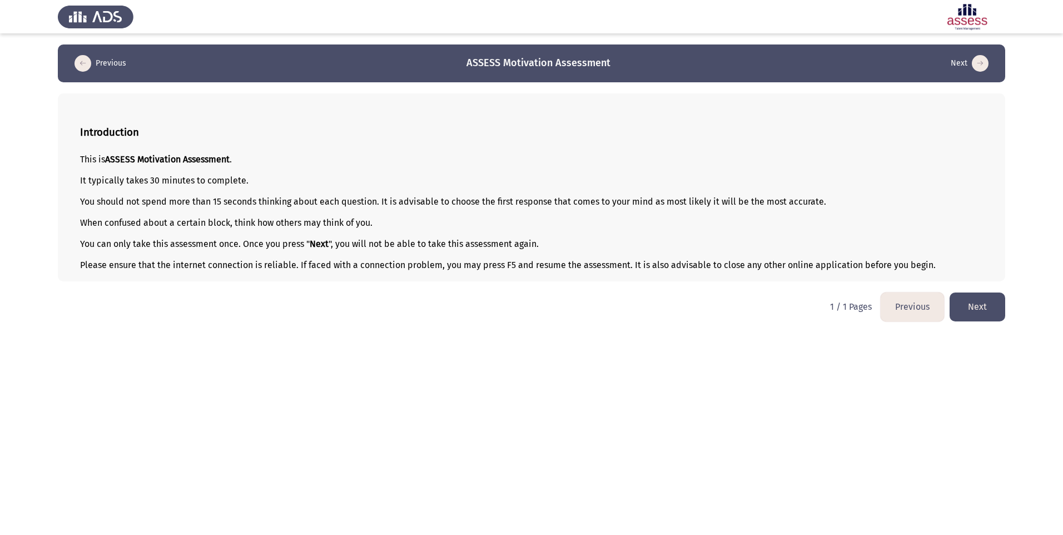
click at [974, 304] on button "Next" at bounding box center [978, 307] width 56 height 28
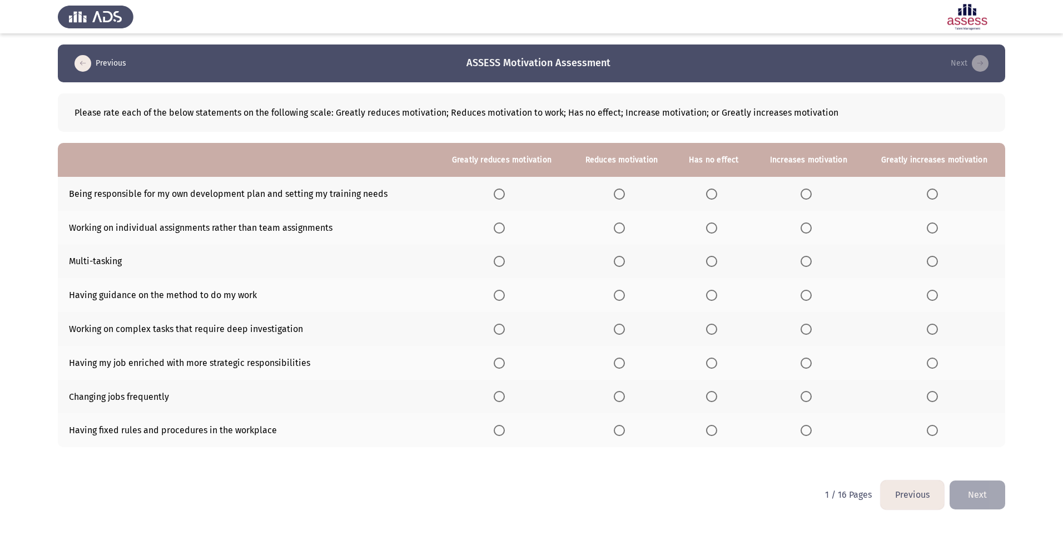
click at [706, 197] on th at bounding box center [714, 194] width 80 height 34
click at [625, 232] on span "Select an option" at bounding box center [619, 227] width 11 height 11
click at [625, 232] on input "Select an option" at bounding box center [619, 227] width 11 height 11
click at [715, 200] on th at bounding box center [714, 194] width 80 height 34
click at [716, 190] on span "Select an option" at bounding box center [711, 194] width 11 height 11
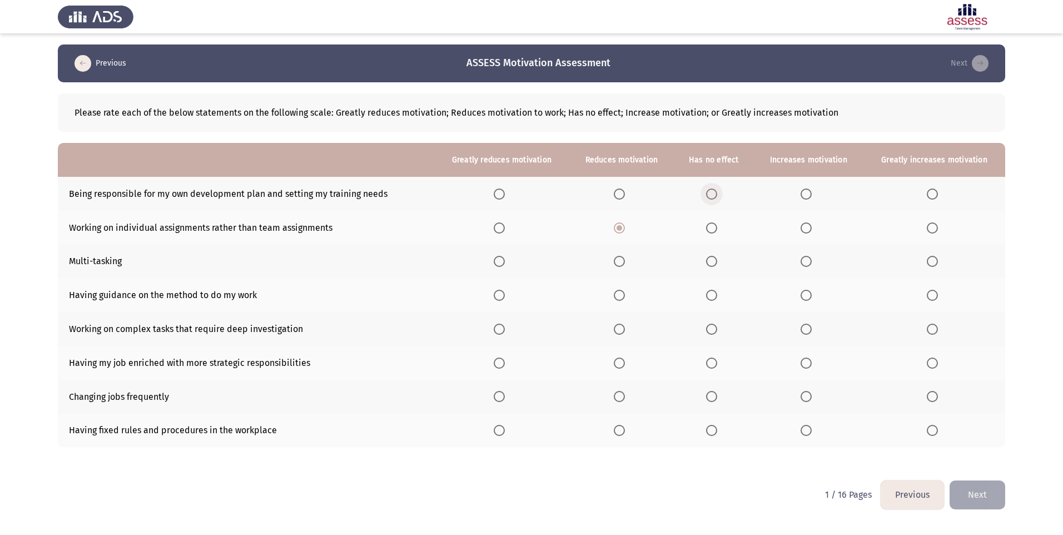
click at [716, 190] on input "Select an option" at bounding box center [711, 194] width 11 height 11
click at [808, 263] on span "Select an option" at bounding box center [806, 261] width 11 height 11
click at [808, 263] on input "Select an option" at bounding box center [806, 261] width 11 height 11
click at [806, 329] on span "Select an option" at bounding box center [806, 329] width 11 height 11
click at [806, 329] on input "Select an option" at bounding box center [806, 329] width 11 height 11
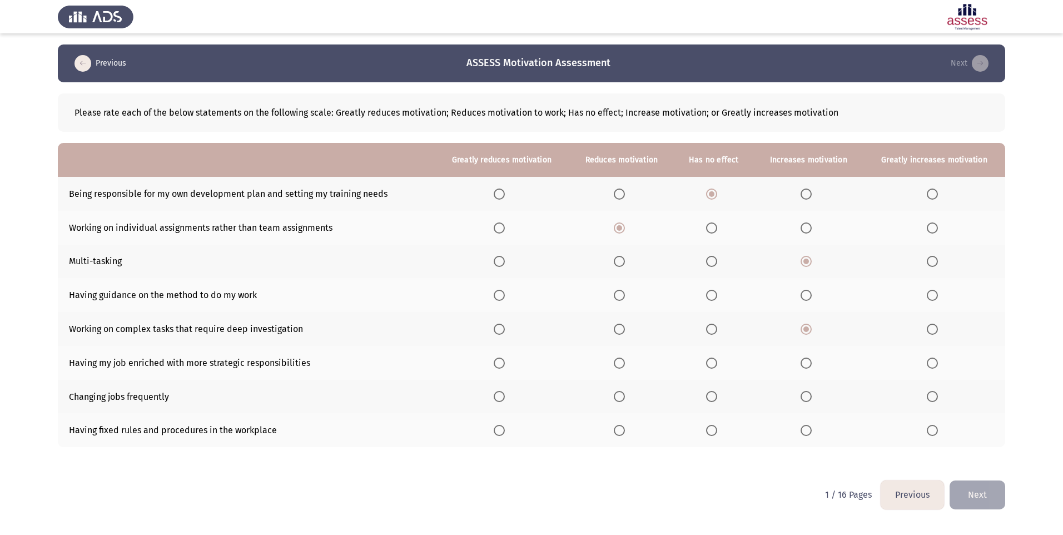
click at [929, 365] on span "Select an option" at bounding box center [932, 363] width 11 height 11
click at [929, 365] on input "Select an option" at bounding box center [932, 363] width 11 height 11
click at [500, 397] on span "Select an option" at bounding box center [499, 396] width 11 height 11
click at [500, 397] on input "Select an option" at bounding box center [499, 396] width 11 height 11
click at [622, 433] on span "Select an option" at bounding box center [619, 430] width 11 height 11
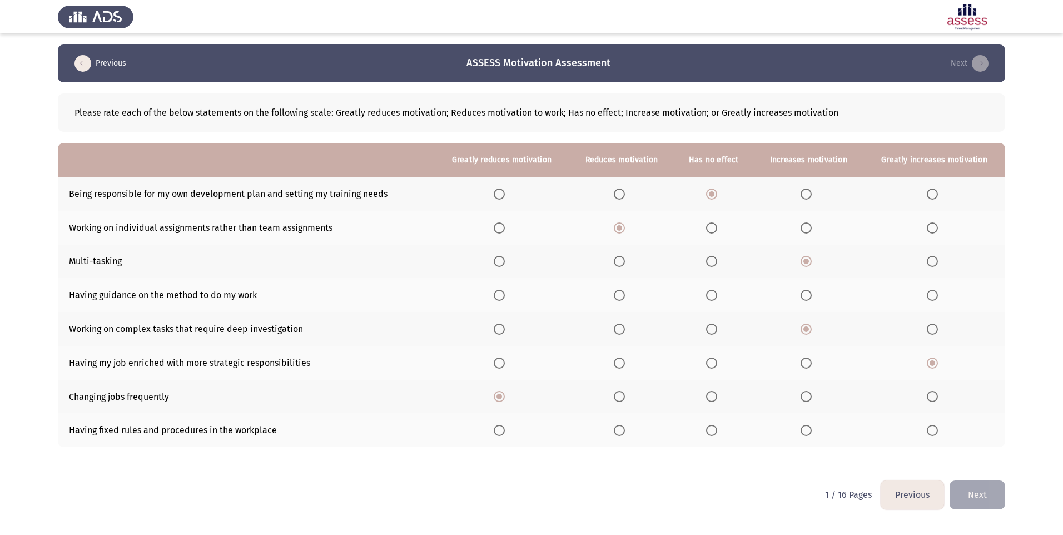
click at [622, 433] on input "Select an option" at bounding box center [619, 430] width 11 height 11
click at [711, 295] on span "Select an option" at bounding box center [711, 295] width 11 height 11
click at [711, 295] on input "Select an option" at bounding box center [711, 295] width 11 height 11
click at [983, 500] on button "Next" at bounding box center [978, 495] width 56 height 28
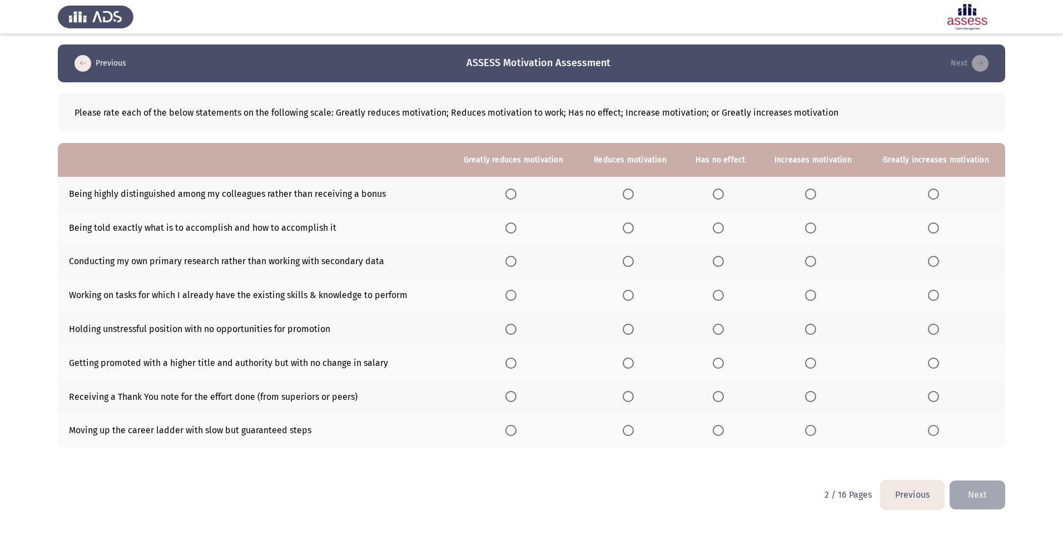
click at [630, 232] on span "Select an option" at bounding box center [628, 227] width 11 height 11
click at [630, 232] on input "Select an option" at bounding box center [628, 227] width 11 height 11
click at [632, 265] on span "Select an option" at bounding box center [628, 261] width 11 height 11
click at [632, 265] on input "Select an option" at bounding box center [628, 261] width 11 height 11
click at [718, 266] on span "Select an option" at bounding box center [718, 261] width 11 height 11
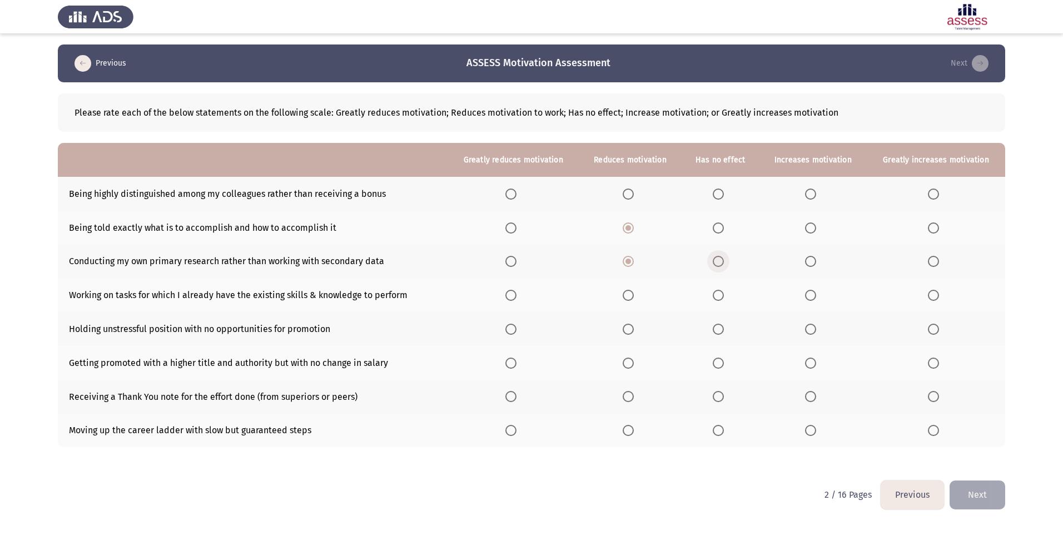
click at [718, 266] on input "Select an option" at bounding box center [718, 261] width 11 height 11
click at [816, 297] on span "Select an option" at bounding box center [810, 295] width 11 height 11
click at [816, 297] on input "Select an option" at bounding box center [810, 295] width 11 height 11
click at [517, 325] on span "Select an option" at bounding box center [511, 329] width 11 height 11
click at [517, 325] on input "Select an option" at bounding box center [511, 329] width 11 height 11
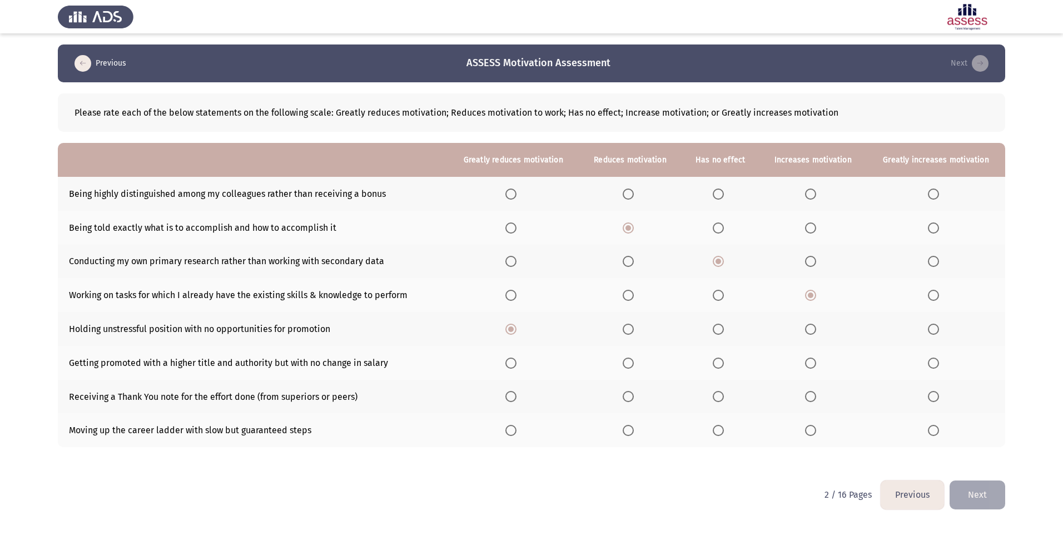
click at [513, 363] on span "Select an option" at bounding box center [511, 363] width 11 height 11
click at [513, 363] on input "Select an option" at bounding box center [511, 363] width 11 height 11
click at [516, 193] on span "Select an option" at bounding box center [511, 194] width 11 height 11
click at [516, 193] on input "Select an option" at bounding box center [511, 194] width 11 height 11
click at [634, 190] on span "Select an option" at bounding box center [628, 194] width 11 height 11
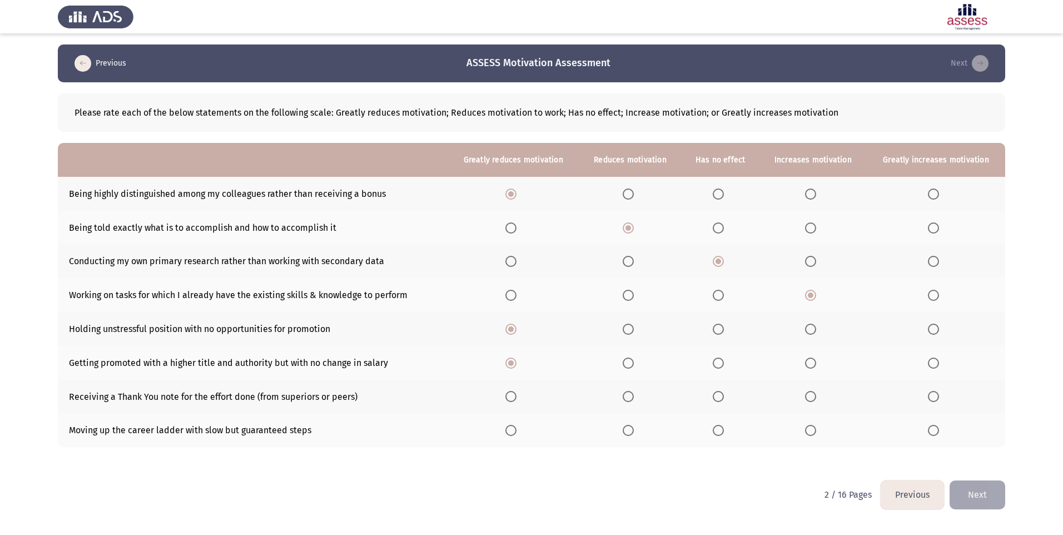
click at [634, 190] on input "Select an option" at bounding box center [628, 194] width 11 height 11
click at [816, 395] on span "Select an option" at bounding box center [810, 396] width 11 height 11
click at [816, 395] on input "Select an option" at bounding box center [810, 396] width 11 height 11
click at [814, 429] on span "Select an option" at bounding box center [810, 430] width 11 height 11
click at [814, 429] on input "Select an option" at bounding box center [810, 430] width 11 height 11
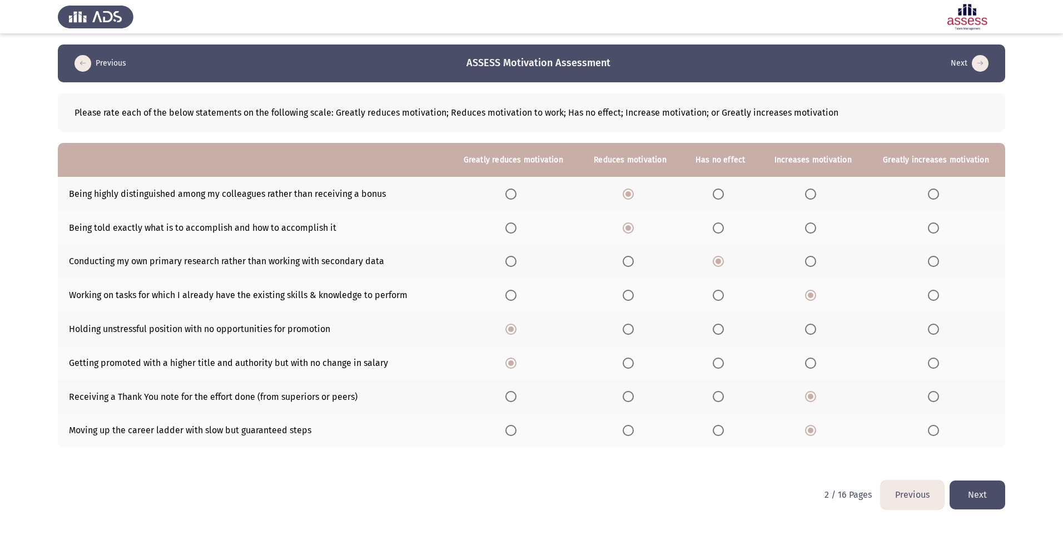
click at [968, 486] on button "Next" at bounding box center [978, 495] width 56 height 28
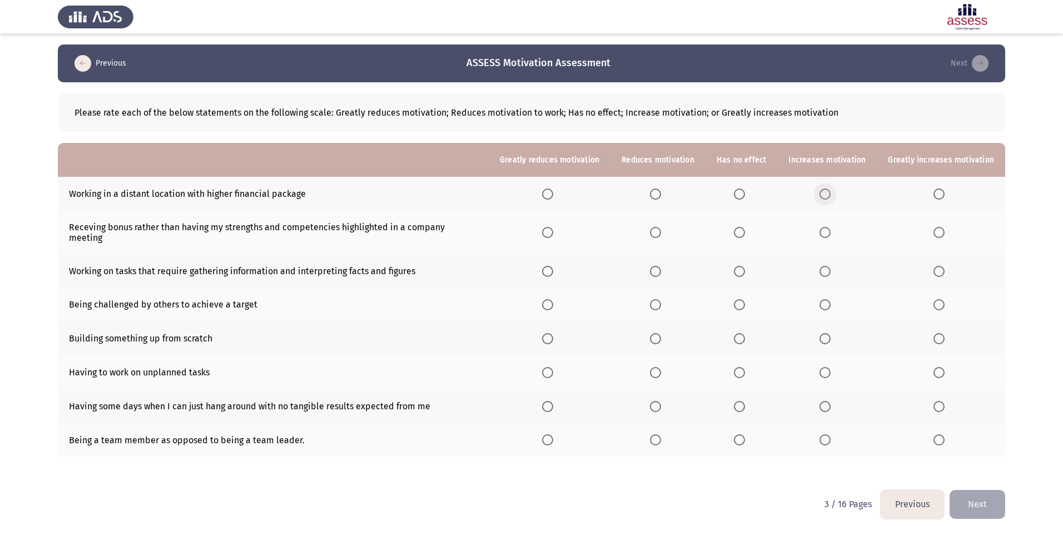
click at [823, 192] on span "Select an option" at bounding box center [825, 194] width 11 height 11
click at [823, 192] on input "Select an option" at bounding box center [825, 194] width 11 height 11
click at [940, 232] on span "Select an option" at bounding box center [939, 232] width 11 height 11
click at [940, 232] on input "Select an option" at bounding box center [939, 232] width 11 height 11
click at [661, 266] on span "Select an option" at bounding box center [655, 271] width 11 height 11
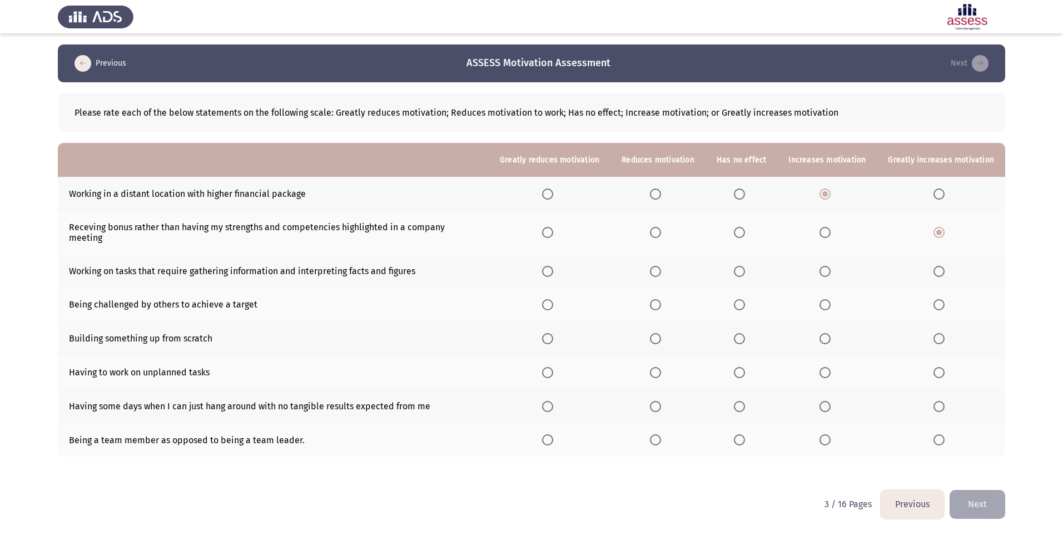
click at [661, 266] on input "Select an option" at bounding box center [655, 271] width 11 height 11
click at [834, 299] on label "Select an option" at bounding box center [828, 304] width 16 height 11
click at [831, 299] on input "Select an option" at bounding box center [825, 304] width 11 height 11
click at [822, 326] on th at bounding box center [828, 338] width 100 height 34
click at [828, 333] on span "Select an option" at bounding box center [825, 338] width 11 height 11
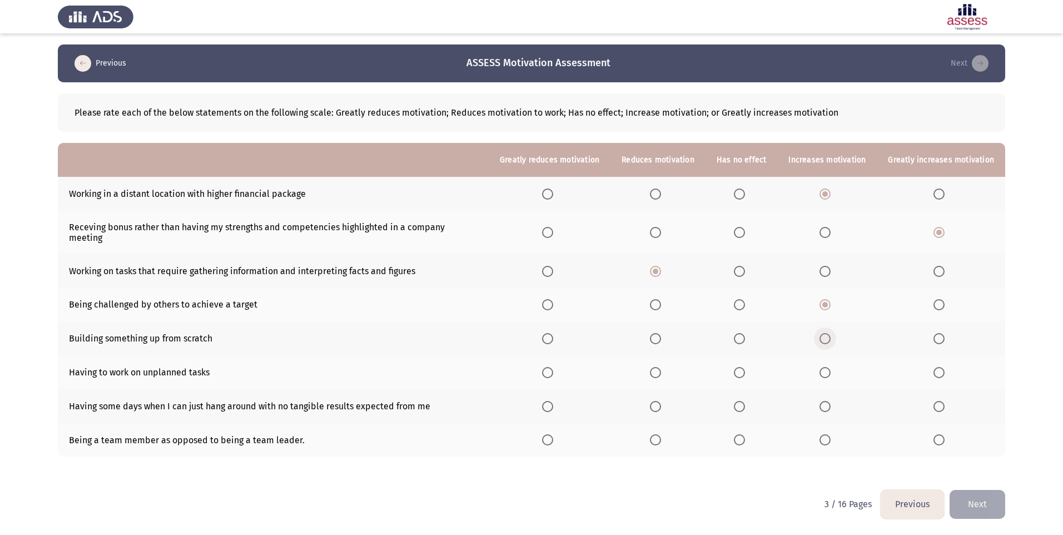
click at [828, 333] on input "Select an option" at bounding box center [825, 338] width 11 height 11
click at [661, 367] on span "Select an option" at bounding box center [655, 372] width 11 height 11
click at [661, 367] on input "Select an option" at bounding box center [655, 372] width 11 height 11
click at [652, 394] on th at bounding box center [658, 406] width 95 height 34
click at [656, 401] on span "Select an option" at bounding box center [655, 406] width 11 height 11
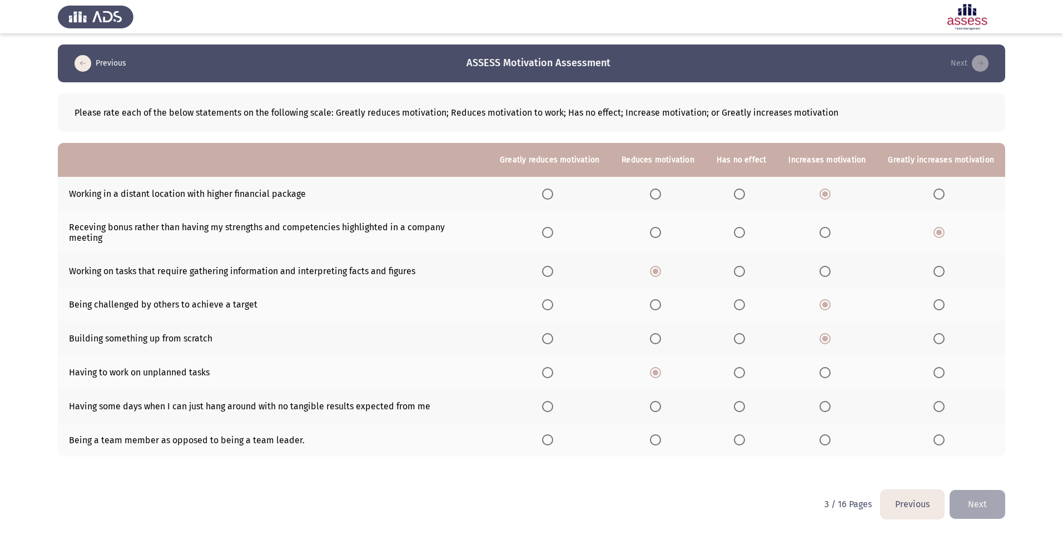
click at [656, 401] on input "Select an option" at bounding box center [655, 406] width 11 height 11
click at [750, 401] on label "Select an option" at bounding box center [742, 406] width 16 height 11
click at [745, 401] on input "Select an option" at bounding box center [739, 406] width 11 height 11
click at [661, 435] on span "Select an option" at bounding box center [655, 439] width 11 height 11
click at [661, 435] on input "Select an option" at bounding box center [655, 439] width 11 height 11
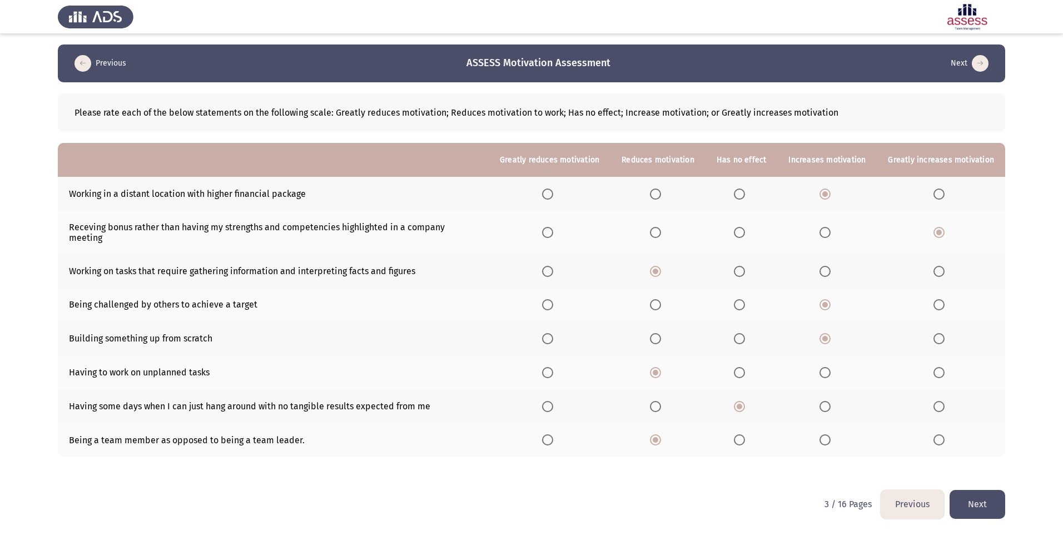
click at [758, 434] on th at bounding box center [742, 440] width 72 height 34
click at [747, 423] on th at bounding box center [742, 440] width 72 height 34
click at [745, 434] on span "Select an option" at bounding box center [739, 439] width 11 height 11
click at [745, 434] on input "Select an option" at bounding box center [739, 439] width 11 height 11
click at [998, 493] on button "Next" at bounding box center [978, 504] width 56 height 28
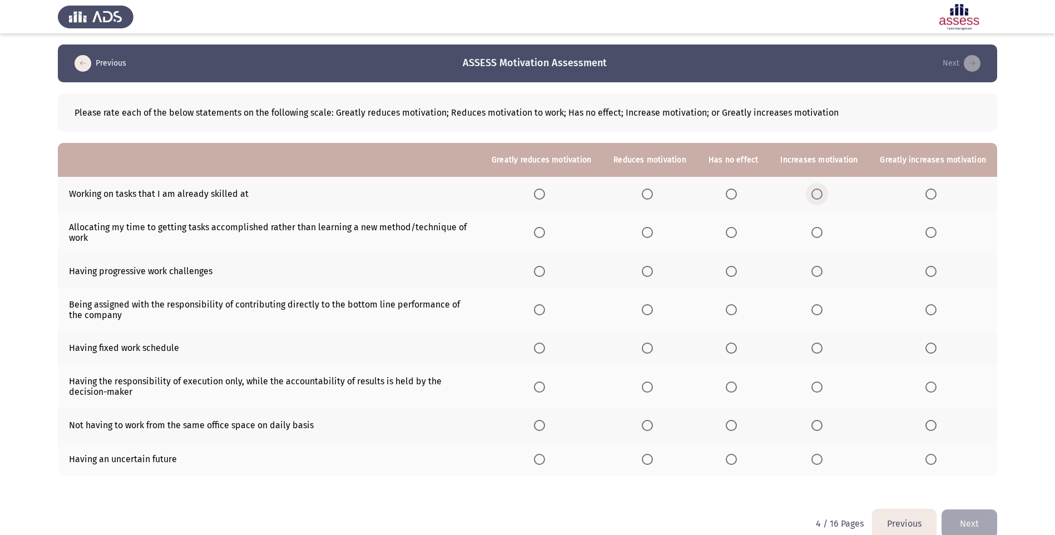
click at [818, 194] on span "Select an option" at bounding box center [816, 194] width 11 height 11
click at [818, 194] on input "Select an option" at bounding box center [816, 194] width 11 height 11
drag, startPoint x: 829, startPoint y: 242, endPoint x: 825, endPoint y: 237, distance: 6.0
click at [827, 241] on th at bounding box center [819, 232] width 100 height 43
click at [823, 234] on span "Select an option" at bounding box center [816, 232] width 11 height 11
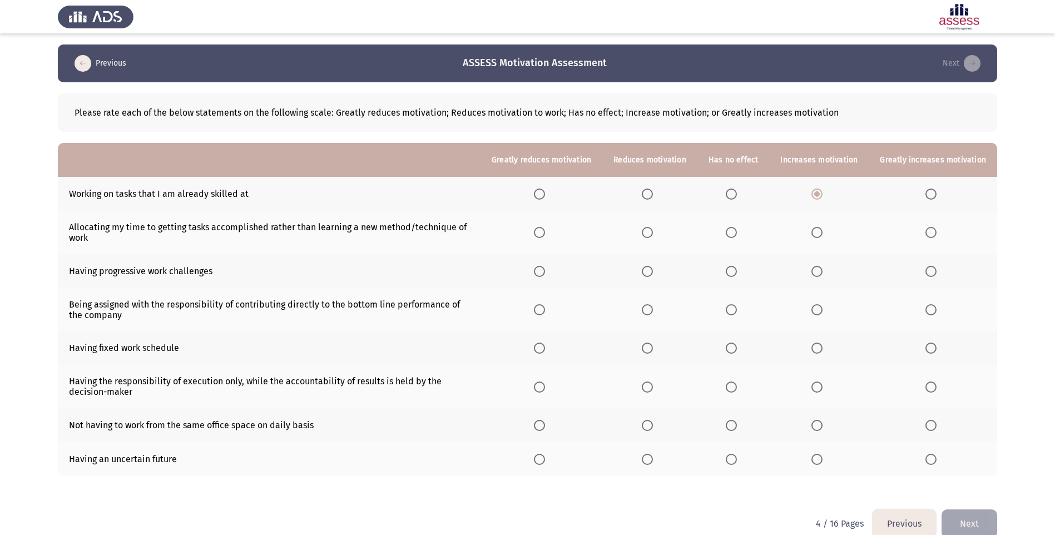
click at [823, 234] on input "Select an option" at bounding box center [816, 232] width 11 height 11
click at [733, 236] on span "Select an option" at bounding box center [731, 232] width 11 height 11
click at [733, 236] on input "Select an option" at bounding box center [731, 232] width 11 height 11
click at [816, 268] on span "Select an option" at bounding box center [816, 271] width 11 height 11
click at [816, 268] on input "Select an option" at bounding box center [816, 271] width 11 height 11
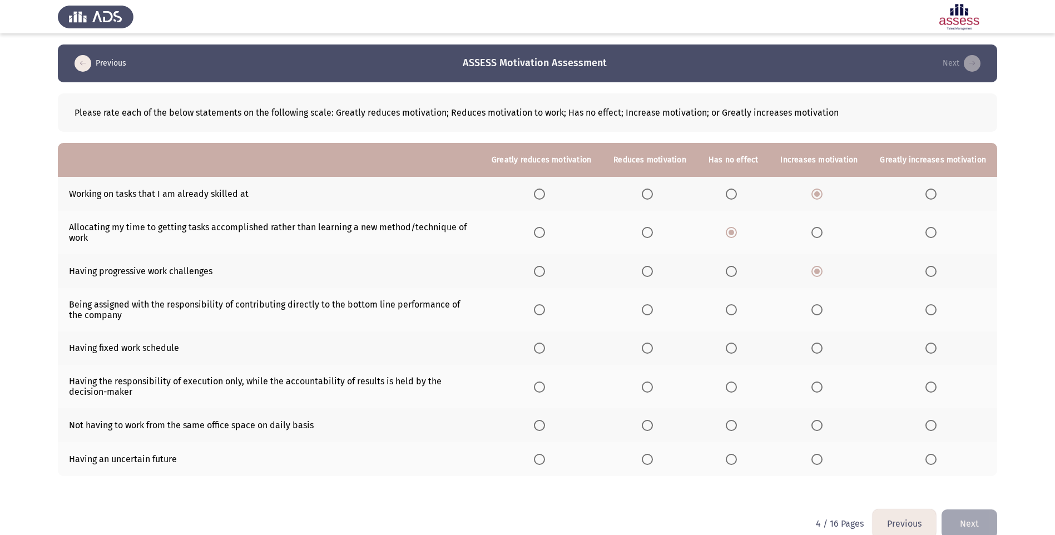
click at [827, 309] on label "Select an option" at bounding box center [819, 309] width 16 height 11
click at [823, 309] on input "Select an option" at bounding box center [816, 309] width 11 height 11
click at [751, 348] on th at bounding box center [733, 348] width 72 height 34
click at [737, 350] on span "Select an option" at bounding box center [731, 348] width 11 height 11
click at [737, 350] on input "Select an option" at bounding box center [731, 348] width 11 height 11
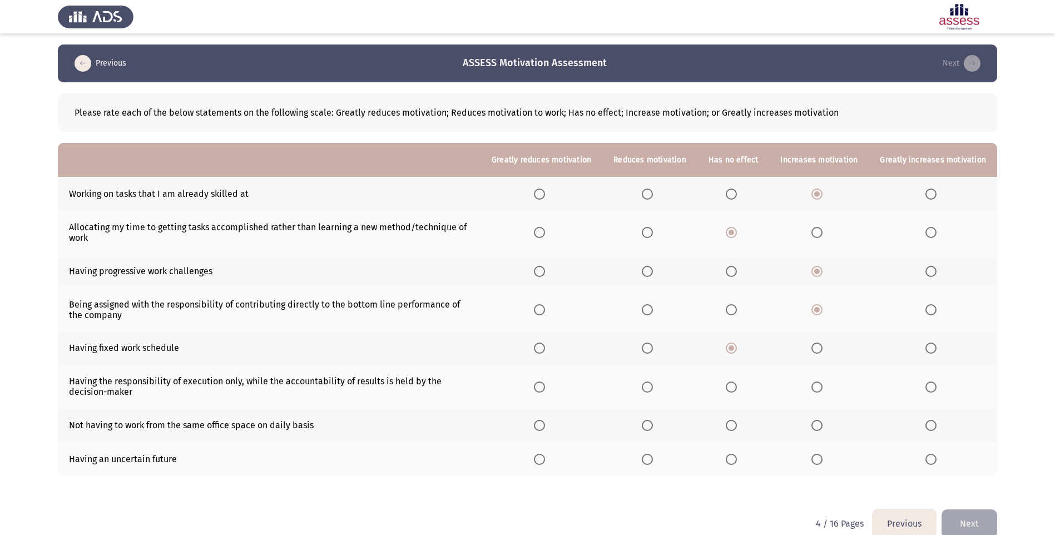
click at [647, 388] on th at bounding box center [649, 386] width 95 height 43
click at [652, 389] on span "Select an option" at bounding box center [647, 387] width 11 height 11
click at [652, 389] on input "Select an option" at bounding box center [647, 387] width 11 height 11
click at [935, 428] on span "Select an option" at bounding box center [930, 425] width 11 height 11
click at [935, 428] on input "Select an option" at bounding box center [930, 425] width 11 height 11
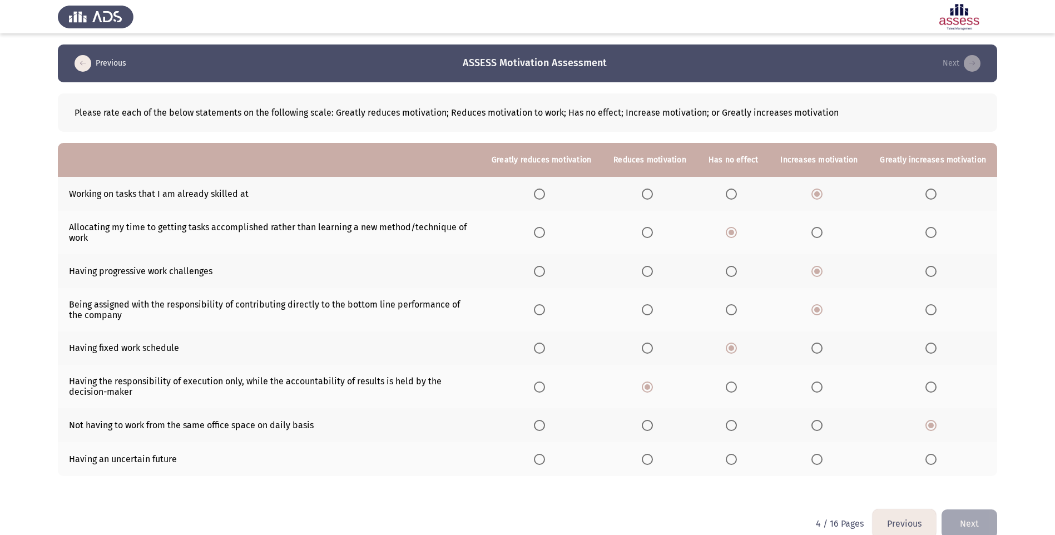
click at [545, 461] on span "Select an option" at bounding box center [539, 459] width 11 height 11
click at [545, 461] on input "Select an option" at bounding box center [539, 459] width 11 height 11
click at [959, 513] on button "Next" at bounding box center [970, 523] width 56 height 28
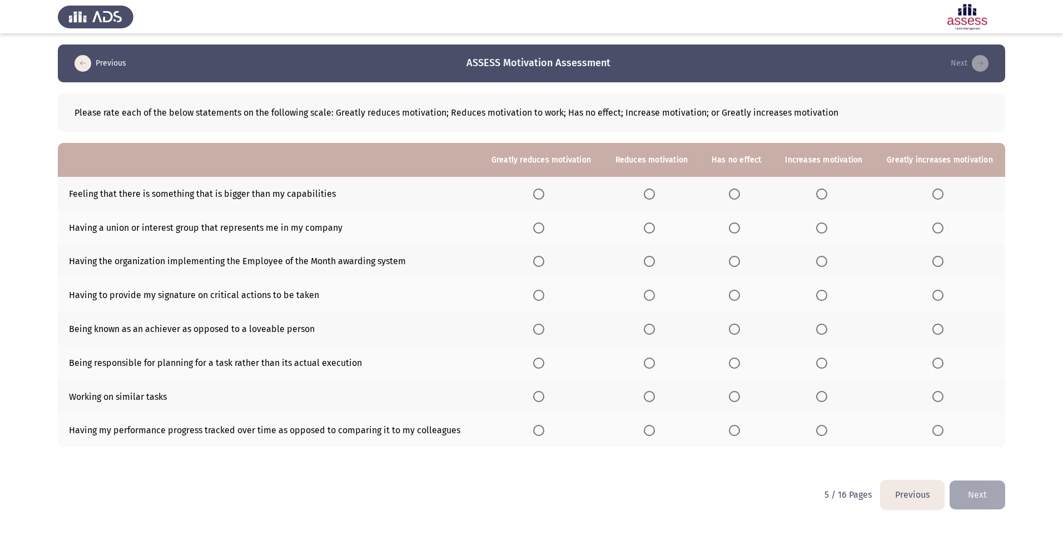
click at [733, 192] on span "Select an option" at bounding box center [734, 194] width 11 height 11
click at [733, 192] on input "Select an option" at bounding box center [734, 194] width 11 height 11
click at [740, 229] on span "Select an option" at bounding box center [734, 227] width 11 height 11
click at [740, 229] on input "Select an option" at bounding box center [734, 227] width 11 height 11
click at [821, 261] on span "Select an option" at bounding box center [821, 261] width 11 height 11
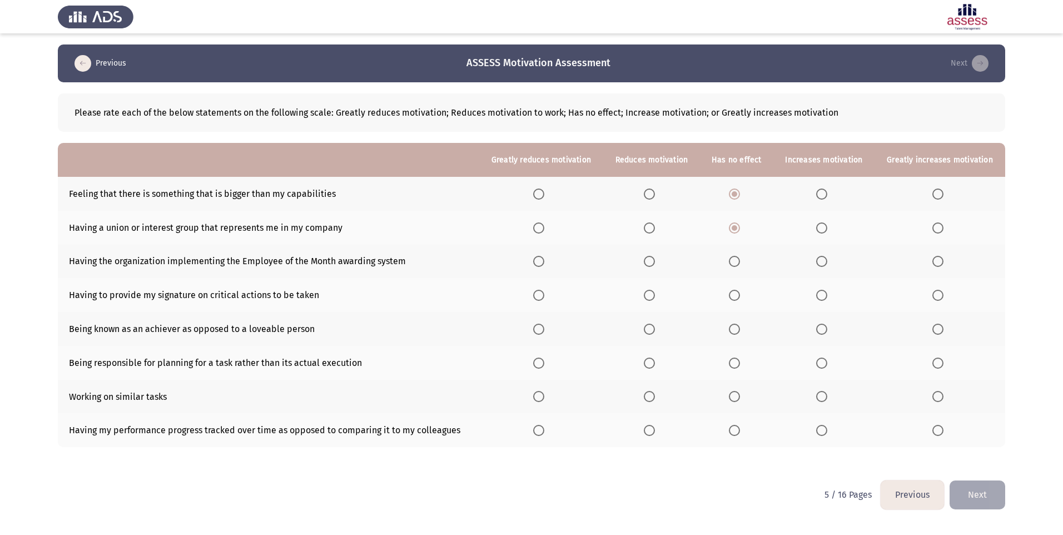
click at [821, 261] on input "Select an option" at bounding box center [821, 261] width 11 height 11
click at [735, 264] on span "Select an option" at bounding box center [734, 261] width 11 height 11
click at [735, 264] on input "Select an option" at bounding box center [734, 261] width 11 height 11
click at [824, 296] on span "Select an option" at bounding box center [821, 295] width 11 height 11
click at [824, 296] on input "Select an option" at bounding box center [821, 295] width 11 height 11
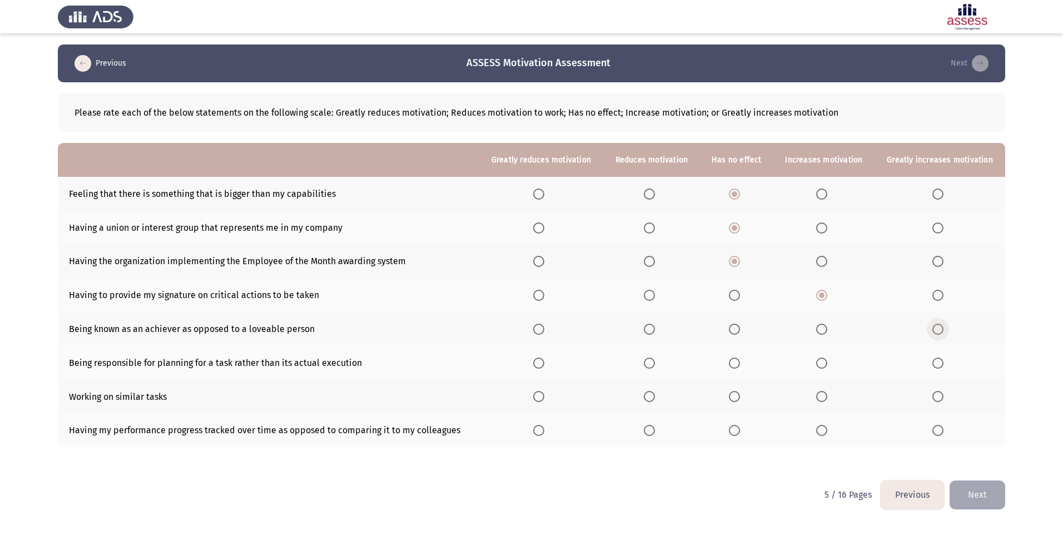
click at [939, 328] on span "Select an option" at bounding box center [938, 329] width 11 height 11
click at [939, 328] on input "Select an option" at bounding box center [938, 329] width 11 height 11
click at [821, 325] on span "Select an option" at bounding box center [821, 329] width 11 height 11
click at [821, 325] on input "Select an option" at bounding box center [821, 329] width 11 height 11
click at [933, 326] on th at bounding box center [940, 329] width 131 height 34
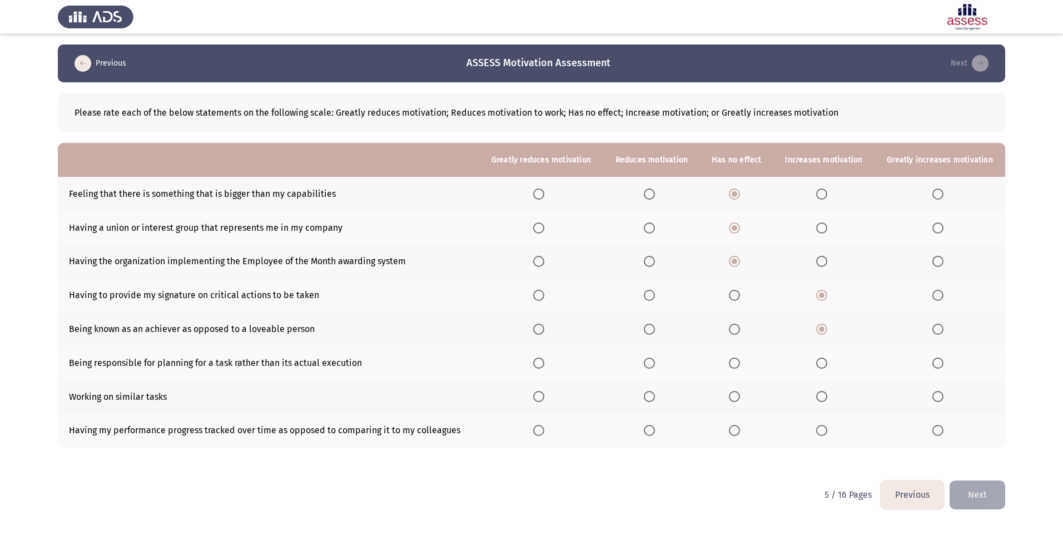
click at [659, 368] on label "Select an option" at bounding box center [652, 363] width 16 height 11
click at [655, 368] on input "Select an option" at bounding box center [649, 363] width 11 height 11
click at [738, 395] on span "Select an option" at bounding box center [734, 396] width 11 height 11
click at [738, 395] on input "Select an option" at bounding box center [734, 396] width 11 height 11
click at [753, 435] on th at bounding box center [736, 430] width 73 height 34
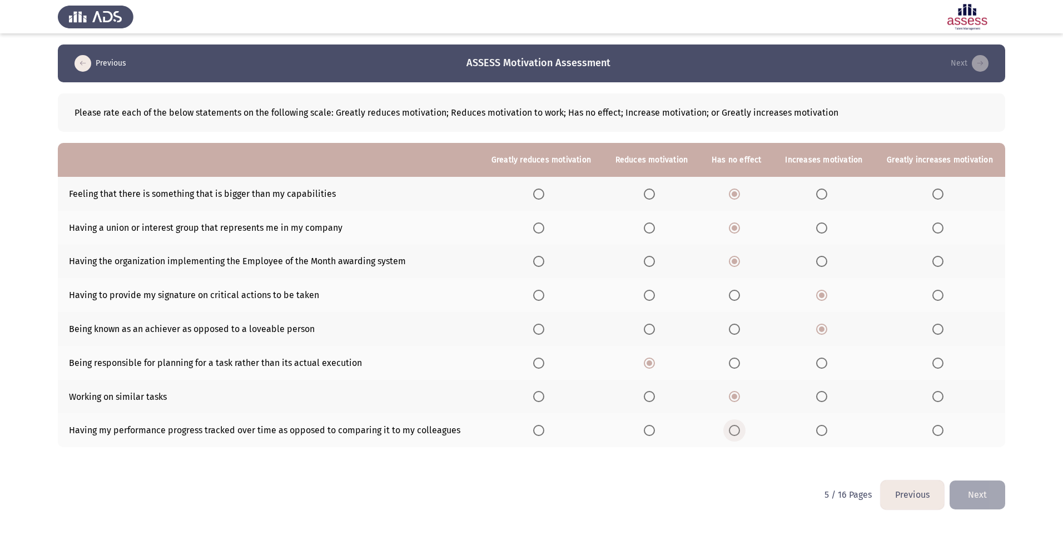
click at [741, 432] on label "Select an option" at bounding box center [737, 430] width 16 height 11
click at [740, 432] on input "Select an option" at bounding box center [734, 430] width 11 height 11
click at [982, 495] on button "Next" at bounding box center [978, 495] width 56 height 28
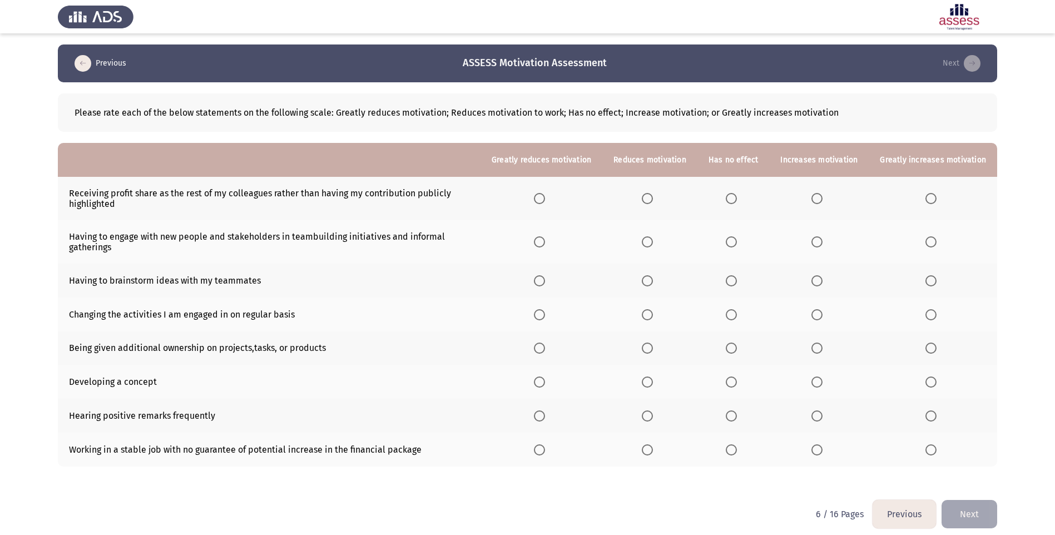
click at [732, 204] on span "Select an option" at bounding box center [731, 198] width 11 height 11
click at [732, 204] on input "Select an option" at bounding box center [731, 198] width 11 height 11
click at [820, 246] on span "Select an option" at bounding box center [816, 241] width 11 height 11
click at [820, 246] on input "Select an option" at bounding box center [816, 241] width 11 height 11
click at [810, 275] on th at bounding box center [819, 281] width 100 height 34
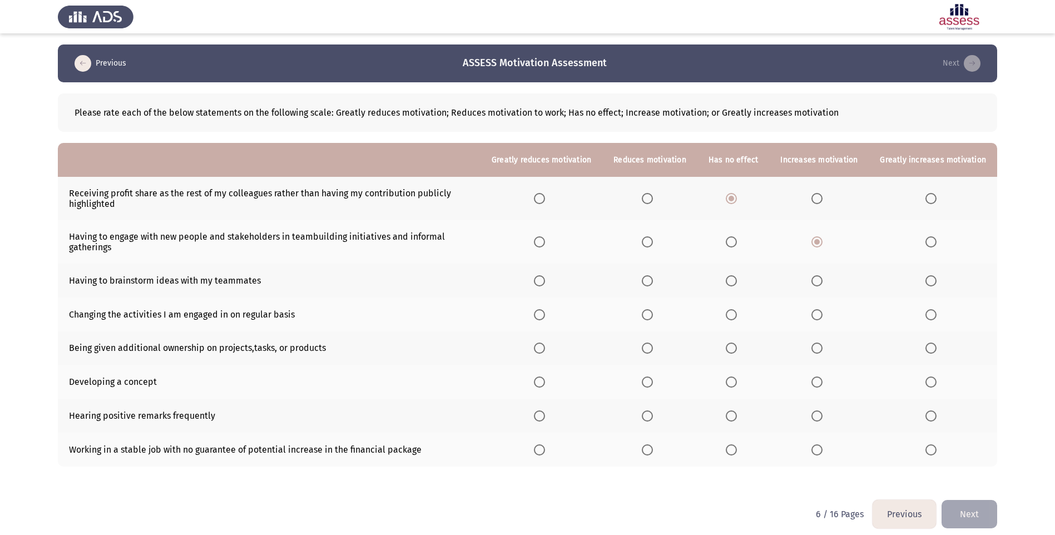
click at [818, 275] on span "Select an option" at bounding box center [816, 280] width 11 height 11
click at [818, 275] on input "Select an option" at bounding box center [816, 280] width 11 height 11
click at [653, 314] on span "Select an option" at bounding box center [647, 314] width 11 height 11
click at [653, 314] on input "Select an option" at bounding box center [647, 314] width 11 height 11
drag, startPoint x: 745, startPoint y: 354, endPoint x: 737, endPoint y: 351, distance: 8.5
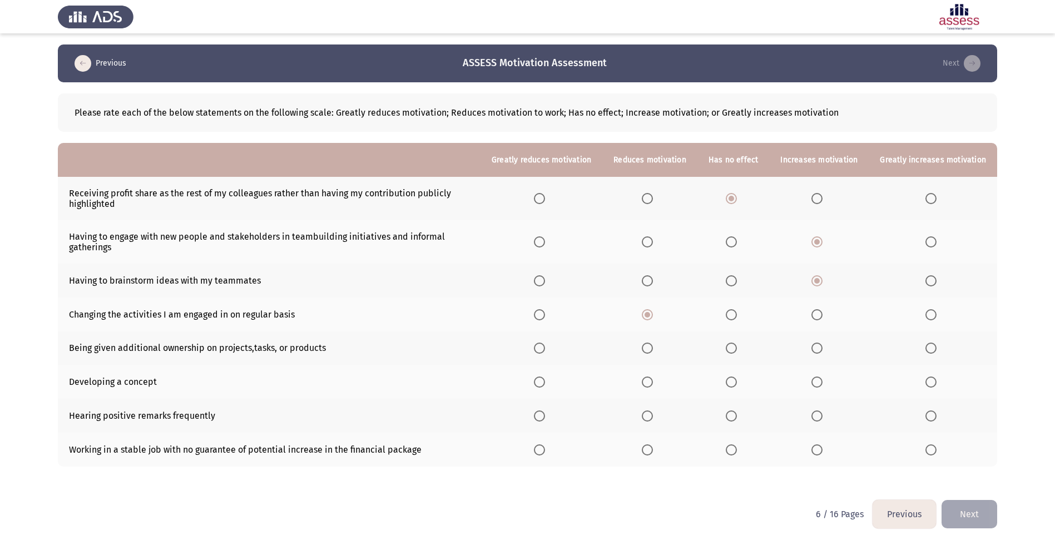
click at [741, 353] on th at bounding box center [733, 348] width 72 height 34
click at [737, 351] on span "Select an option" at bounding box center [731, 348] width 11 height 11
click at [737, 351] on input "Select an option" at bounding box center [731, 348] width 11 height 11
click at [737, 382] on span "Select an option" at bounding box center [731, 382] width 11 height 11
click at [737, 382] on input "Select an option" at bounding box center [731, 382] width 11 height 11
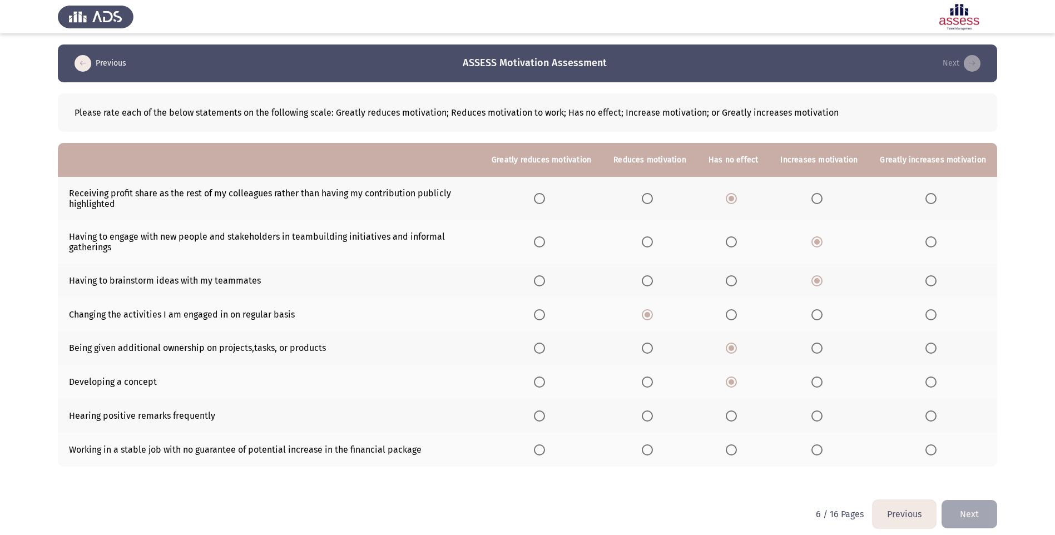
click at [819, 414] on span "Select an option" at bounding box center [816, 415] width 11 height 11
click at [819, 414] on input "Select an option" at bounding box center [816, 415] width 11 height 11
click at [560, 456] on th at bounding box center [542, 450] width 122 height 34
click at [553, 456] on th at bounding box center [542, 450] width 122 height 34
click at [549, 456] on th at bounding box center [542, 450] width 122 height 34
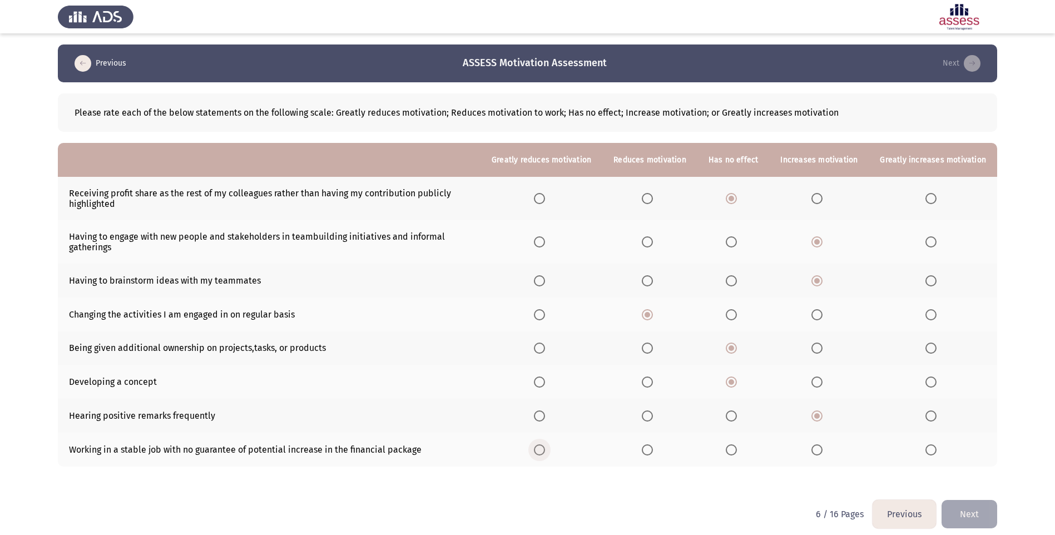
click at [545, 449] on span "Select an option" at bounding box center [539, 449] width 11 height 11
click at [545, 449] on input "Select an option" at bounding box center [539, 449] width 11 height 11
click at [971, 512] on button "Next" at bounding box center [970, 514] width 56 height 28
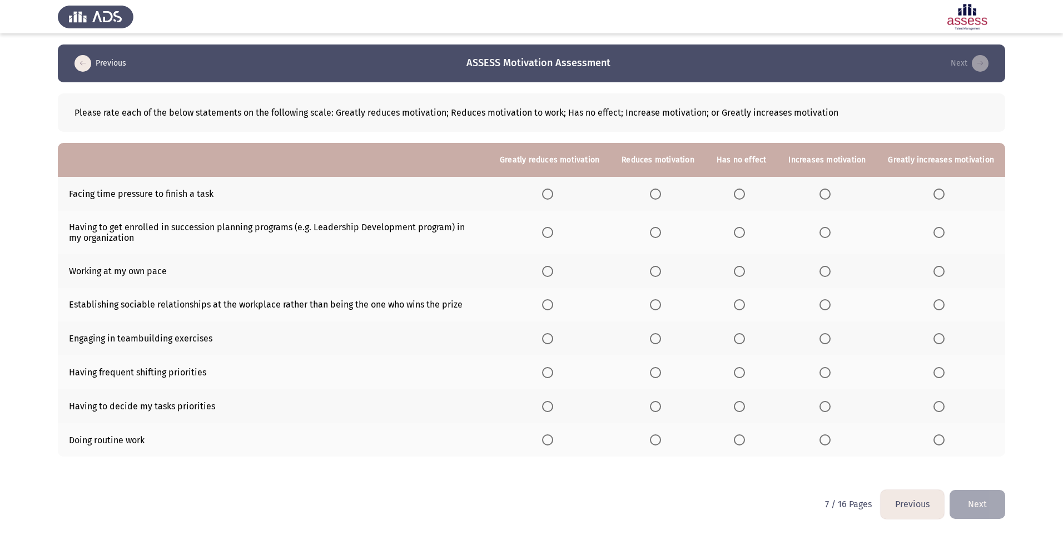
click at [757, 196] on th at bounding box center [742, 194] width 72 height 34
click at [745, 195] on span "Select an option" at bounding box center [739, 194] width 11 height 11
click at [745, 195] on input "Select an option" at bounding box center [739, 194] width 11 height 11
click at [831, 234] on span "Select an option" at bounding box center [825, 232] width 11 height 11
click at [831, 234] on input "Select an option" at bounding box center [825, 232] width 11 height 11
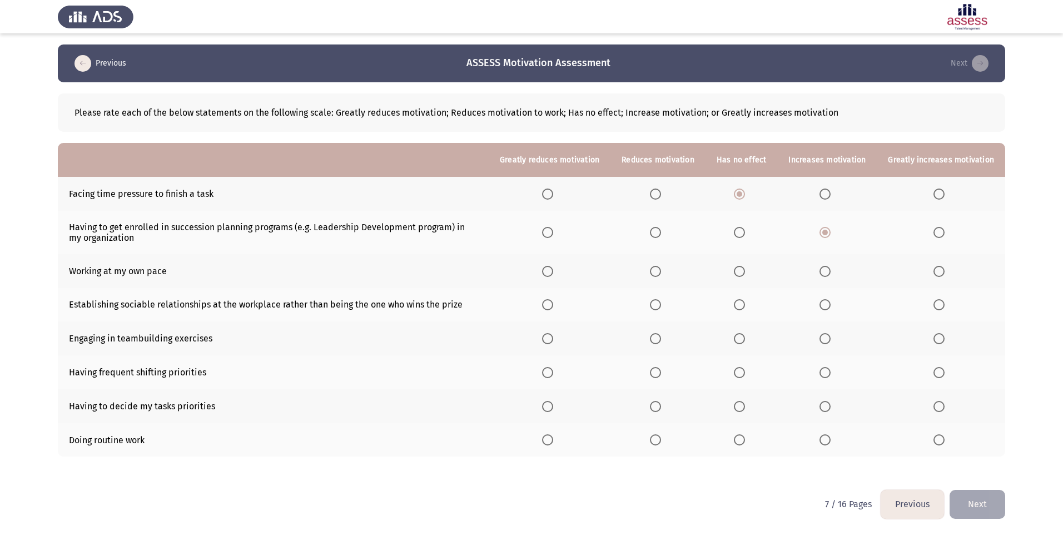
click at [829, 274] on span "Select an option" at bounding box center [825, 271] width 11 height 11
click at [829, 274] on input "Select an option" at bounding box center [825, 271] width 11 height 11
click at [839, 301] on th at bounding box center [828, 305] width 100 height 34
click at [835, 306] on label "Select an option" at bounding box center [828, 304] width 16 height 11
click at [831, 306] on input "Select an option" at bounding box center [825, 304] width 11 height 11
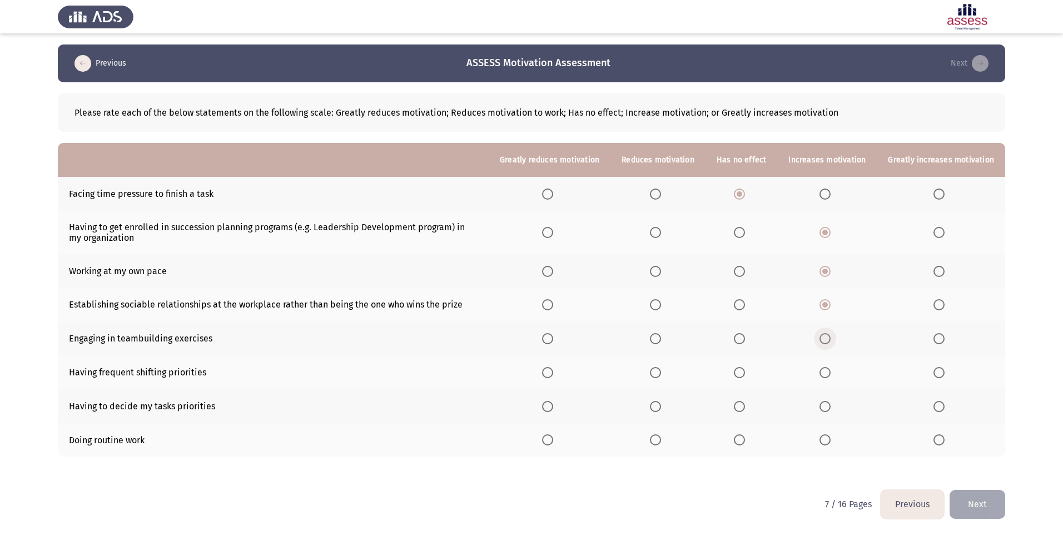
click at [830, 337] on span "Select an option" at bounding box center [825, 338] width 11 height 11
click at [830, 337] on input "Select an option" at bounding box center [825, 338] width 11 height 11
click at [666, 373] on label "Select an option" at bounding box center [658, 372] width 16 height 11
click at [661, 373] on input "Select an option" at bounding box center [655, 372] width 11 height 11
click at [824, 403] on span "Select an option" at bounding box center [825, 406] width 11 height 11
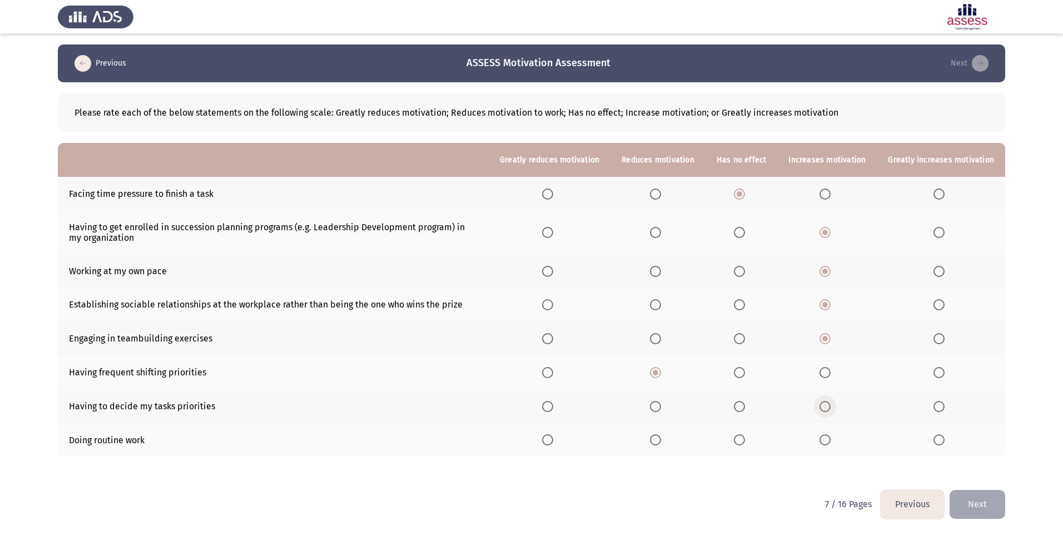
click at [824, 403] on input "Select an option" at bounding box center [825, 406] width 11 height 11
click at [655, 443] on th at bounding box center [658, 440] width 95 height 34
click at [745, 439] on span "Select an option" at bounding box center [739, 439] width 11 height 11
click at [745, 439] on input "Select an option" at bounding box center [739, 439] width 11 height 11
click at [1001, 498] on button "Next" at bounding box center [978, 504] width 56 height 28
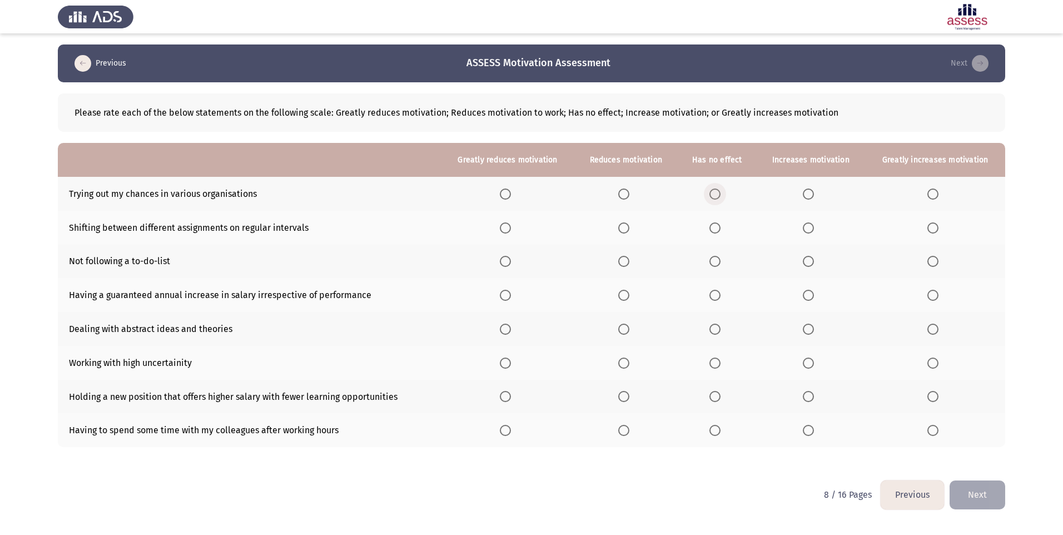
click at [714, 197] on span "Select an option" at bounding box center [715, 194] width 11 height 11
click at [714, 197] on input "Select an option" at bounding box center [715, 194] width 11 height 11
click at [627, 231] on span "Select an option" at bounding box center [623, 227] width 11 height 11
click at [627, 231] on input "Select an option" at bounding box center [623, 227] width 11 height 11
drag, startPoint x: 709, startPoint y: 266, endPoint x: 725, endPoint y: 266, distance: 16.7
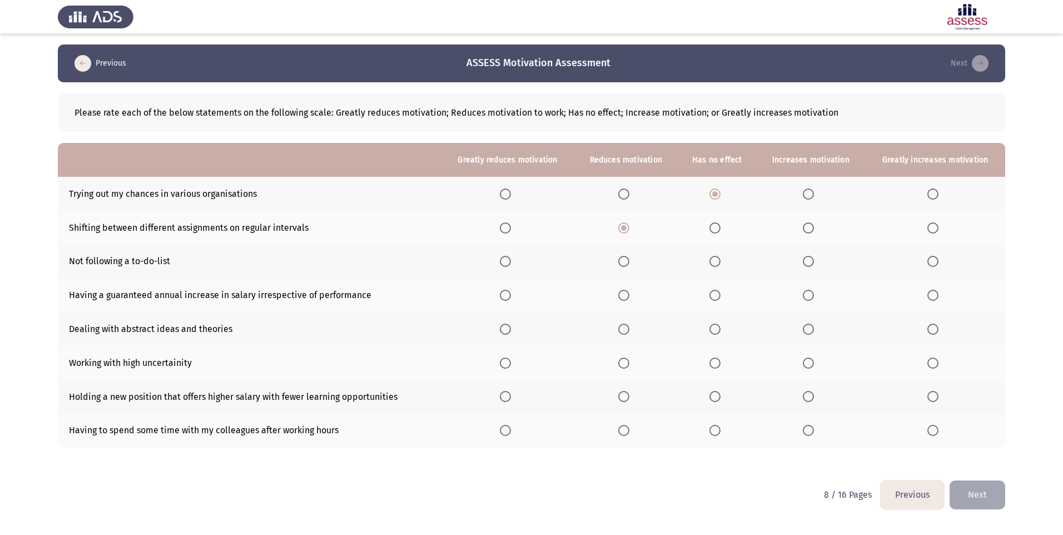
click at [709, 266] on th at bounding box center [717, 262] width 79 height 34
click at [725, 266] on label "Select an option" at bounding box center [718, 261] width 16 height 11
click at [721, 266] on input "Select an option" at bounding box center [715, 261] width 11 height 11
click at [937, 296] on span "Select an option" at bounding box center [933, 295] width 11 height 11
click at [937, 296] on input "Select an option" at bounding box center [933, 295] width 11 height 11
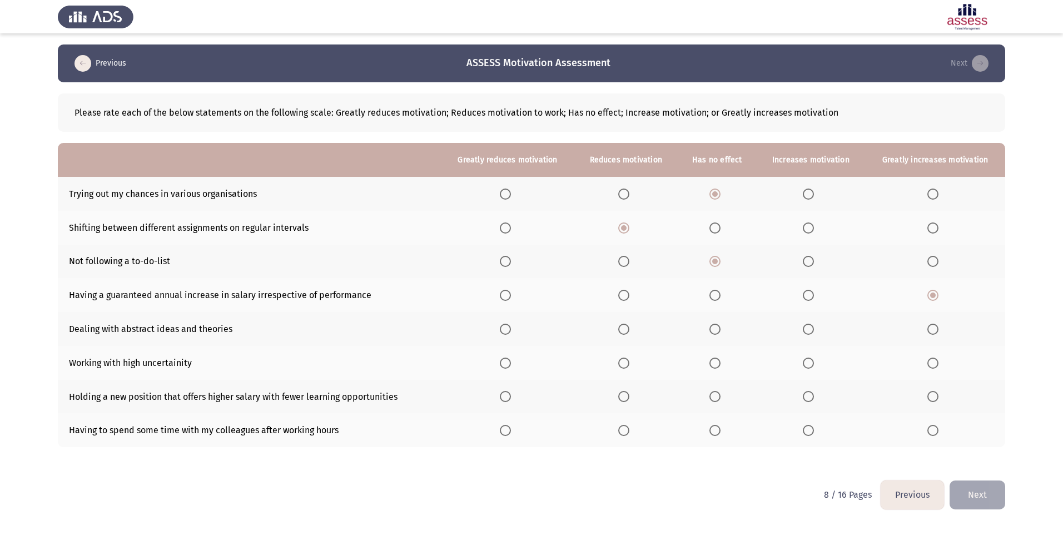
click at [717, 332] on span "Select an option" at bounding box center [715, 329] width 11 height 11
click at [717, 332] on input "Select an option" at bounding box center [715, 329] width 11 height 11
click at [506, 363] on span "Select an option" at bounding box center [505, 363] width 11 height 11
click at [506, 363] on input "Select an option" at bounding box center [505, 363] width 11 height 11
click at [813, 398] on span "Select an option" at bounding box center [808, 396] width 11 height 11
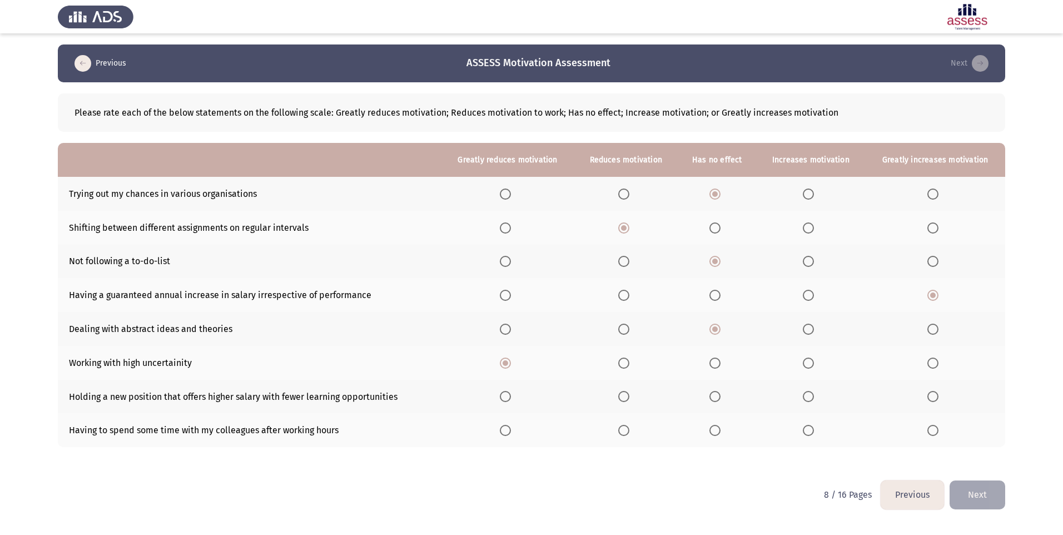
click at [813, 398] on input "Select an option" at bounding box center [808, 396] width 11 height 11
click at [717, 433] on span "Select an option" at bounding box center [715, 430] width 11 height 11
click at [717, 433] on input "Select an option" at bounding box center [715, 430] width 11 height 11
click at [972, 502] on button "Next" at bounding box center [978, 495] width 56 height 28
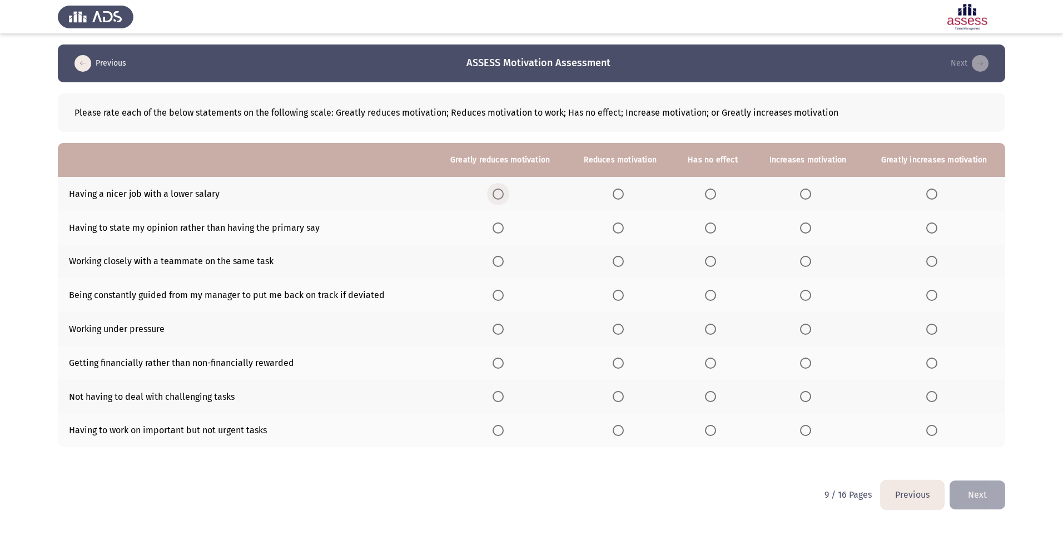
click at [502, 195] on span "Select an option" at bounding box center [498, 194] width 11 height 11
click at [502, 195] on input "Select an option" at bounding box center [498, 194] width 11 height 11
click at [716, 226] on span "Select an option" at bounding box center [710, 227] width 11 height 11
click at [716, 226] on input "Select an option" at bounding box center [710, 227] width 11 height 11
click at [714, 265] on span "Select an option" at bounding box center [710, 261] width 11 height 11
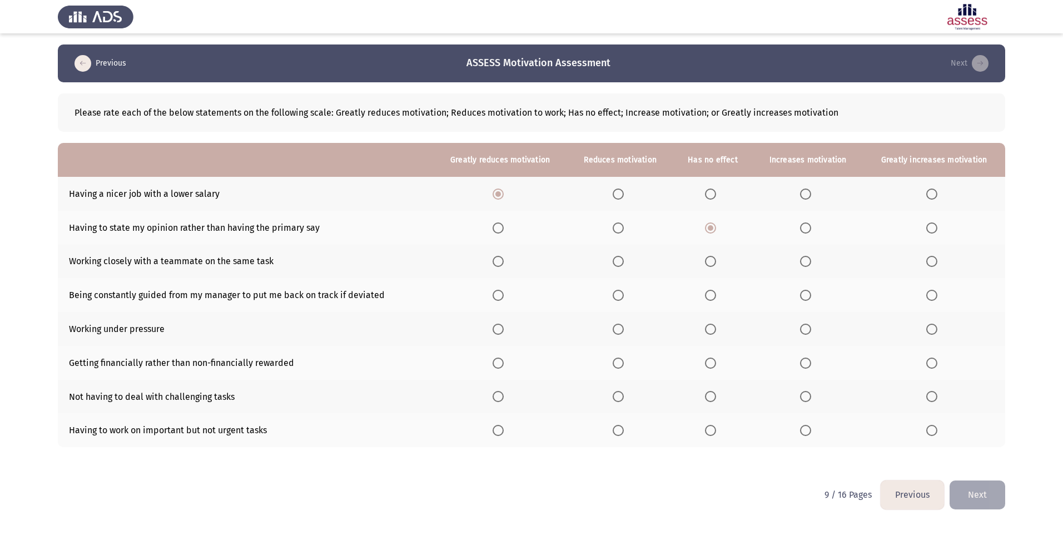
click at [714, 265] on input "Select an option" at bounding box center [710, 261] width 11 height 11
click at [624, 299] on span "Select an option" at bounding box center [618, 295] width 11 height 11
click at [624, 299] on input "Select an option" at bounding box center [618, 295] width 11 height 11
click at [623, 329] on span "Select an option" at bounding box center [618, 329] width 11 height 11
click at [623, 329] on input "Select an option" at bounding box center [618, 329] width 11 height 11
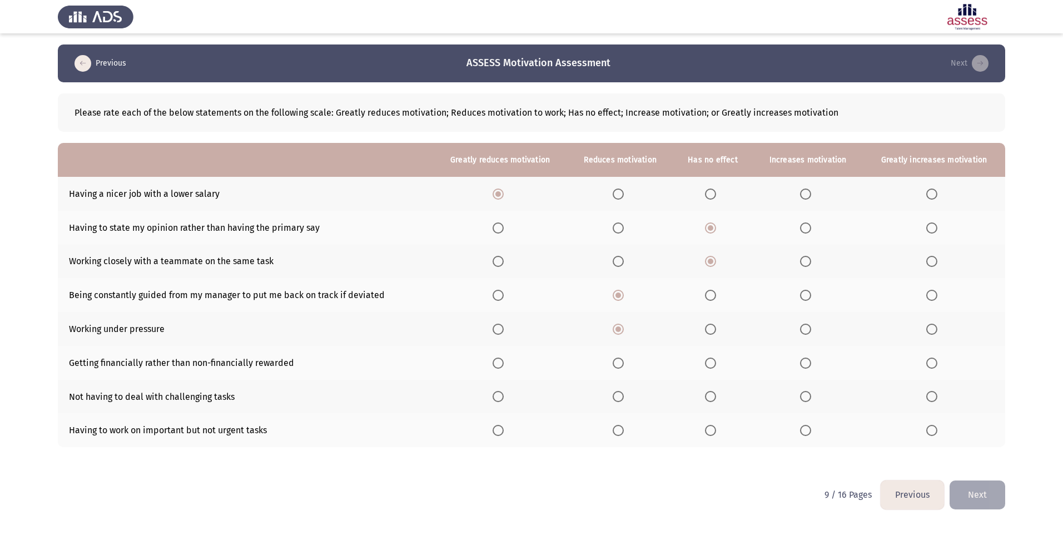
click at [710, 333] on span "Select an option" at bounding box center [710, 329] width 11 height 11
click at [710, 333] on input "Select an option" at bounding box center [710, 329] width 11 height 11
click at [931, 354] on th at bounding box center [934, 363] width 142 height 34
click at [931, 358] on span "Select an option" at bounding box center [932, 363] width 11 height 11
click at [931, 358] on input "Select an option" at bounding box center [932, 363] width 11 height 11
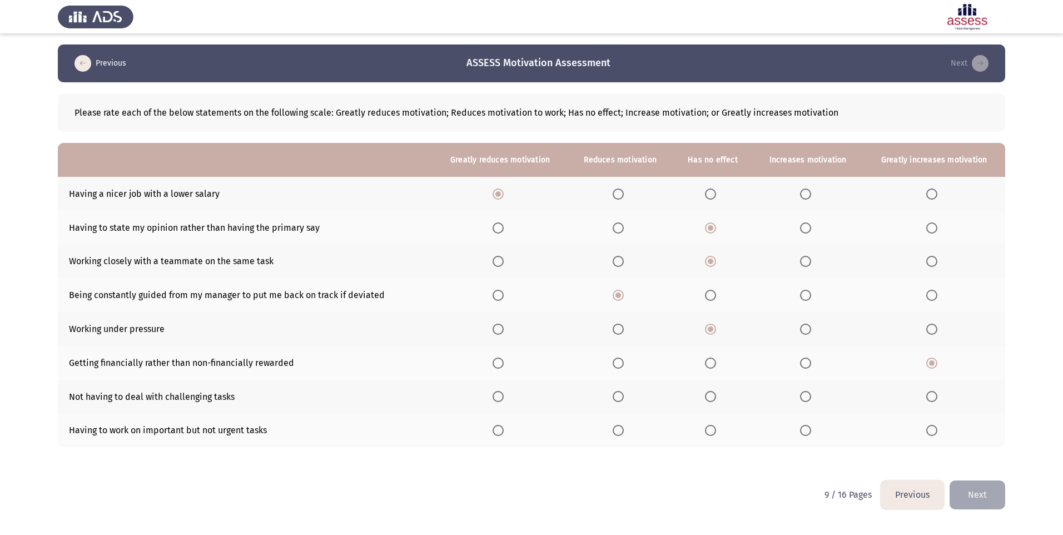
click at [716, 399] on span "Select an option" at bounding box center [710, 396] width 11 height 11
click at [716, 399] on input "Select an option" at bounding box center [710, 396] width 11 height 11
click at [621, 398] on span "Select an option" at bounding box center [618, 396] width 11 height 11
click at [621, 398] on input "Select an option" at bounding box center [618, 396] width 11 height 11
click at [617, 430] on span "Select an option" at bounding box center [618, 430] width 11 height 11
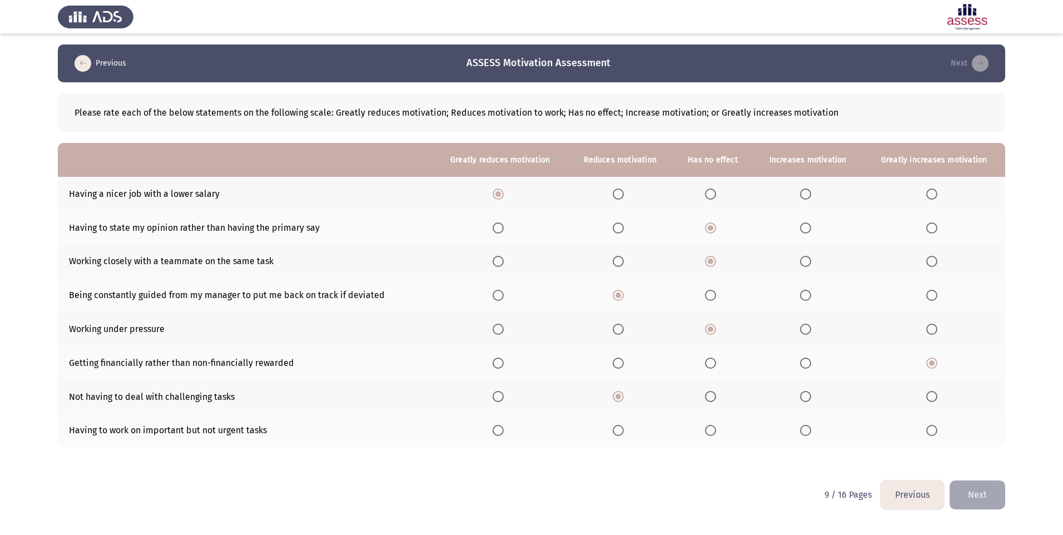
click at [617, 430] on input "Select an option" at bounding box center [618, 430] width 11 height 11
click at [710, 423] on th at bounding box center [713, 430] width 80 height 34
click at [711, 425] on span "Select an option" at bounding box center [710, 430] width 11 height 11
click at [711, 425] on input "Select an option" at bounding box center [710, 430] width 11 height 11
click at [992, 492] on button "Next" at bounding box center [978, 495] width 56 height 28
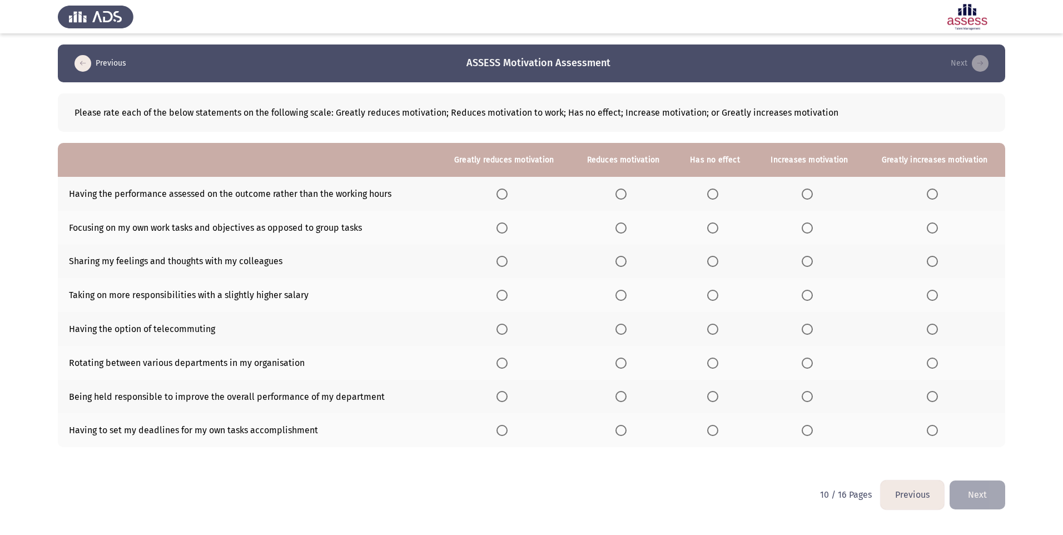
click at [930, 192] on span "Select an option" at bounding box center [932, 194] width 11 height 11
click at [930, 192] on input "Select an option" at bounding box center [932, 194] width 11 height 11
click at [714, 223] on span "Select an option" at bounding box center [712, 227] width 11 height 11
click at [714, 223] on input "Select an option" at bounding box center [712, 227] width 11 height 11
click at [803, 268] on th at bounding box center [810, 262] width 110 height 34
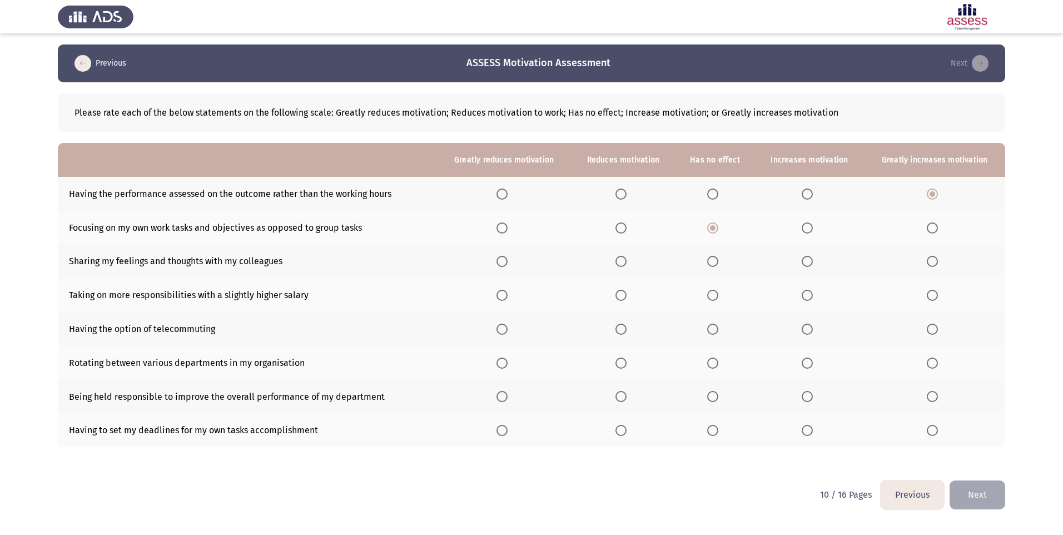
click at [811, 265] on span "Select an option" at bounding box center [807, 261] width 11 height 11
click at [811, 265] on input "Select an option" at bounding box center [807, 261] width 11 height 11
click at [942, 295] on label "Select an option" at bounding box center [935, 295] width 16 height 11
click at [938, 295] on input "Select an option" at bounding box center [932, 295] width 11 height 11
click at [938, 327] on span "Select an option" at bounding box center [932, 329] width 11 height 11
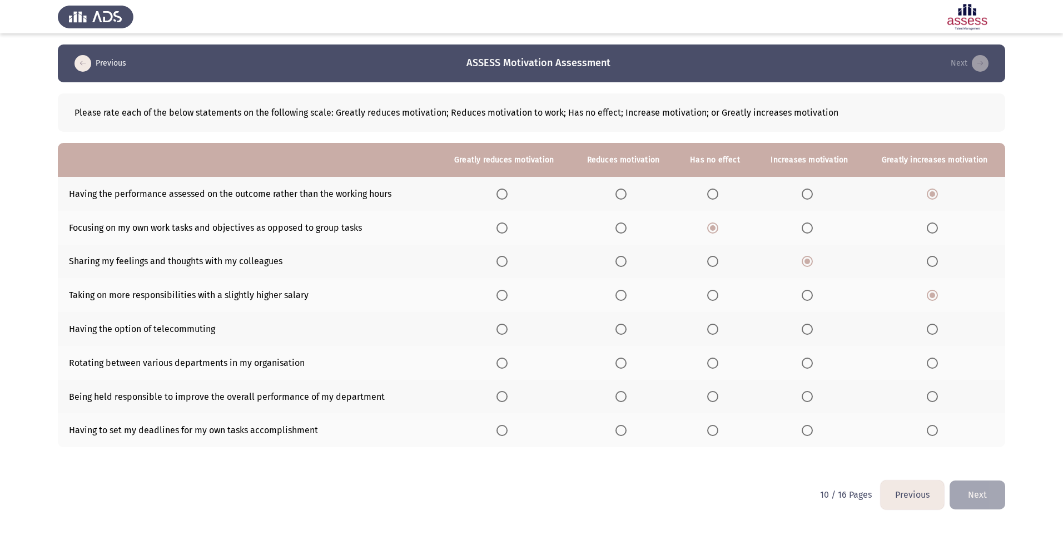
click at [938, 327] on input "Select an option" at bounding box center [932, 329] width 11 height 11
click at [712, 359] on span "Select an option" at bounding box center [712, 363] width 11 height 11
click at [712, 359] on input "Select an option" at bounding box center [712, 363] width 11 height 11
click at [811, 399] on span "Select an option" at bounding box center [807, 396] width 11 height 11
click at [811, 399] on input "Select an option" at bounding box center [807, 396] width 11 height 11
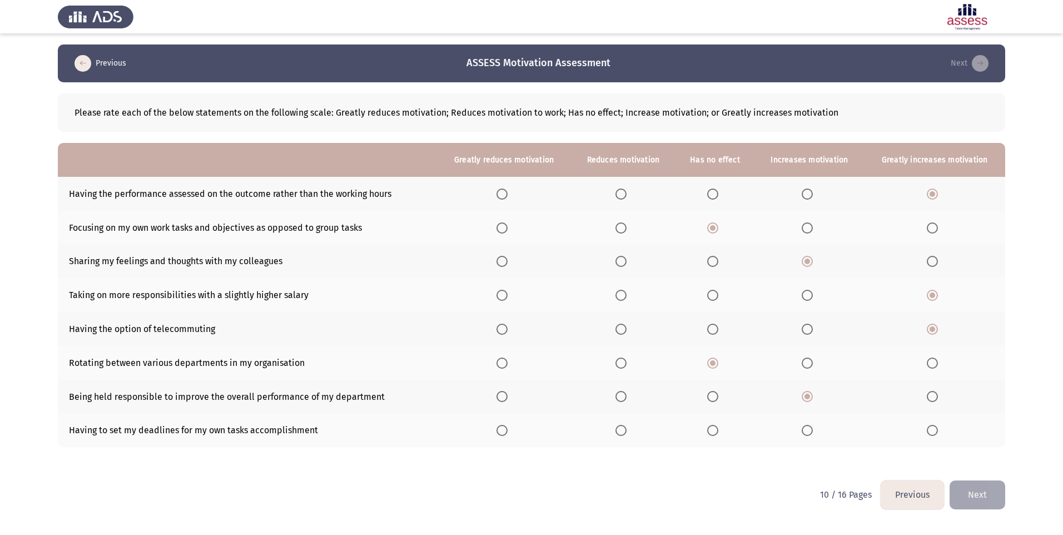
click at [822, 426] on th at bounding box center [810, 430] width 110 height 34
click at [807, 430] on span "Select an option" at bounding box center [807, 430] width 11 height 11
click at [807, 430] on input "Select an option" at bounding box center [807, 430] width 11 height 11
click at [976, 497] on button "Next" at bounding box center [978, 495] width 56 height 28
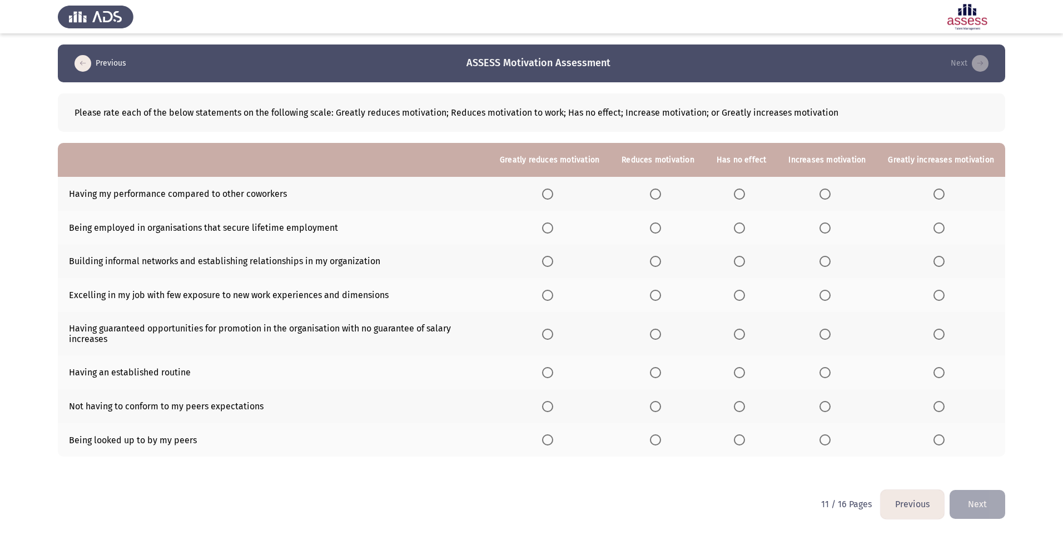
click at [744, 194] on span "Select an option" at bounding box center [739, 194] width 11 height 11
click at [744, 194] on input "Select an option" at bounding box center [739, 194] width 11 height 11
click at [745, 230] on span "Select an option" at bounding box center [739, 227] width 11 height 11
click at [745, 230] on input "Select an option" at bounding box center [739, 227] width 11 height 11
click at [821, 258] on th at bounding box center [828, 262] width 100 height 34
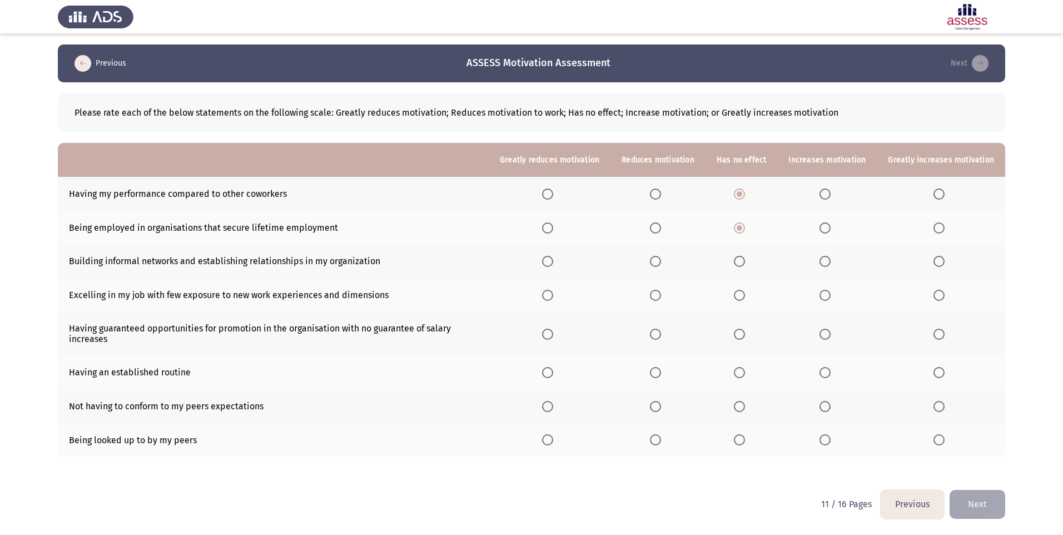
click at [827, 258] on span "Select an option" at bounding box center [825, 261] width 11 height 11
click at [827, 258] on input "Select an option" at bounding box center [825, 261] width 11 height 11
click at [743, 295] on span "Select an option" at bounding box center [739, 295] width 11 height 11
click at [743, 295] on input "Select an option" at bounding box center [739, 295] width 11 height 11
click at [553, 331] on span "Select an option" at bounding box center [547, 334] width 11 height 11
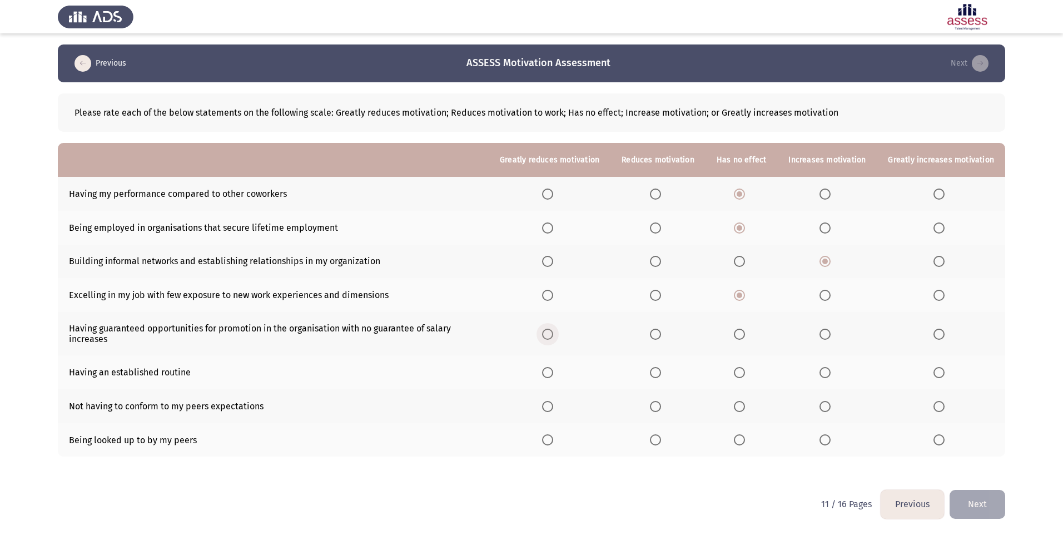
click at [553, 331] on input "Select an option" at bounding box center [547, 334] width 11 height 11
click at [742, 373] on span "Select an option" at bounding box center [739, 372] width 11 height 11
click at [742, 373] on input "Select an option" at bounding box center [739, 372] width 11 height 11
click at [738, 408] on th at bounding box center [742, 406] width 72 height 34
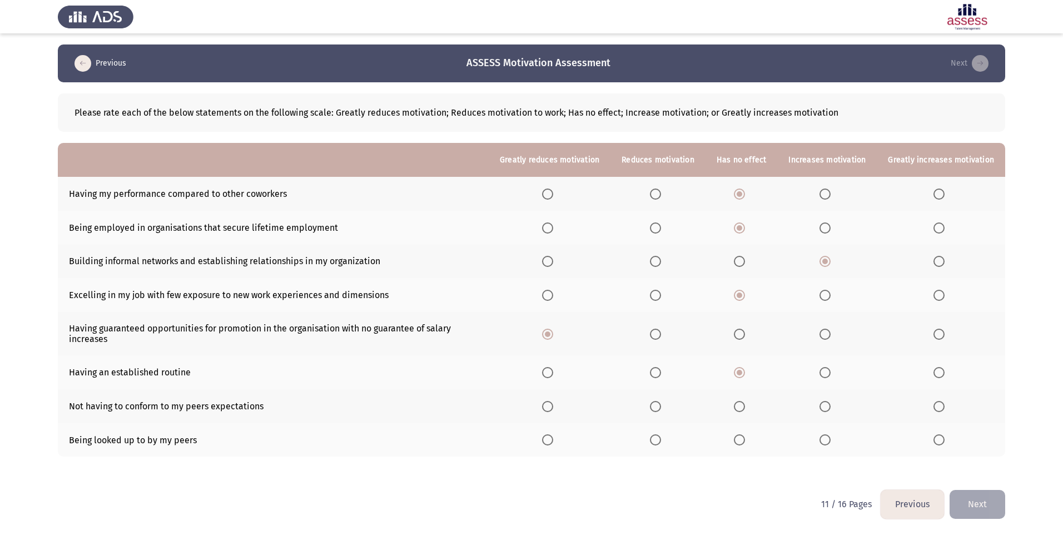
click at [739, 408] on span "Select an option" at bounding box center [739, 406] width 11 height 11
click at [739, 408] on input "Select an option" at bounding box center [739, 406] width 11 height 11
click at [830, 440] on span "Select an option" at bounding box center [825, 439] width 11 height 11
click at [830, 440] on input "Select an option" at bounding box center [825, 439] width 11 height 11
click at [989, 501] on button "Next" at bounding box center [978, 504] width 56 height 28
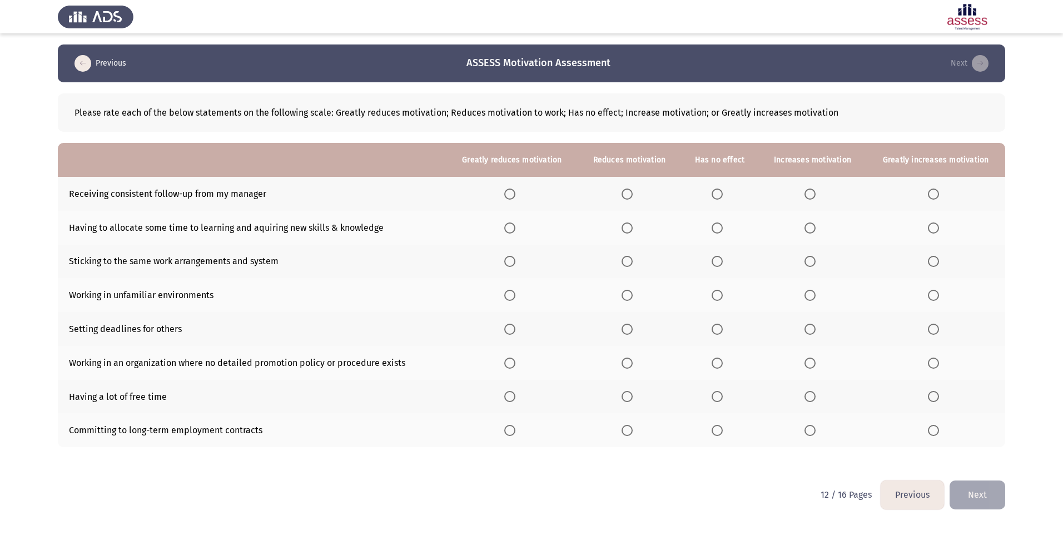
click at [812, 195] on span "Select an option" at bounding box center [810, 194] width 11 height 11
click at [812, 195] on input "Select an option" at bounding box center [810, 194] width 11 height 11
click at [809, 229] on span "Select an option" at bounding box center [810, 227] width 11 height 11
click at [809, 229] on input "Select an option" at bounding box center [810, 227] width 11 height 11
click at [632, 266] on span "Select an option" at bounding box center [627, 261] width 11 height 11
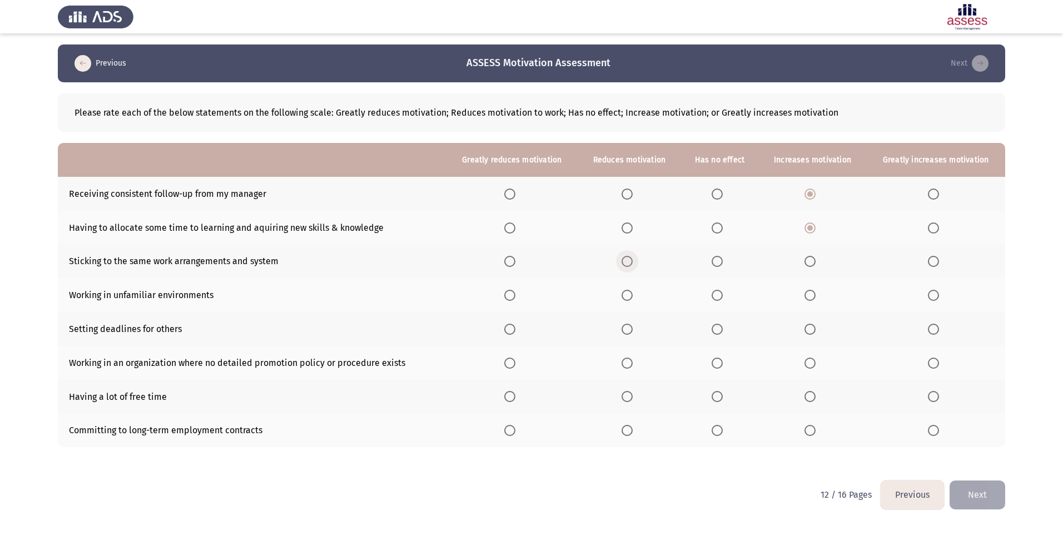
click at [632, 266] on input "Select an option" at bounding box center [627, 261] width 11 height 11
click at [727, 296] on label "Select an option" at bounding box center [720, 295] width 16 height 11
click at [723, 296] on input "Select an option" at bounding box center [717, 295] width 11 height 11
click at [720, 331] on span "Select an option" at bounding box center [717, 329] width 11 height 11
click at [720, 331] on input "Select an option" at bounding box center [717, 329] width 11 height 11
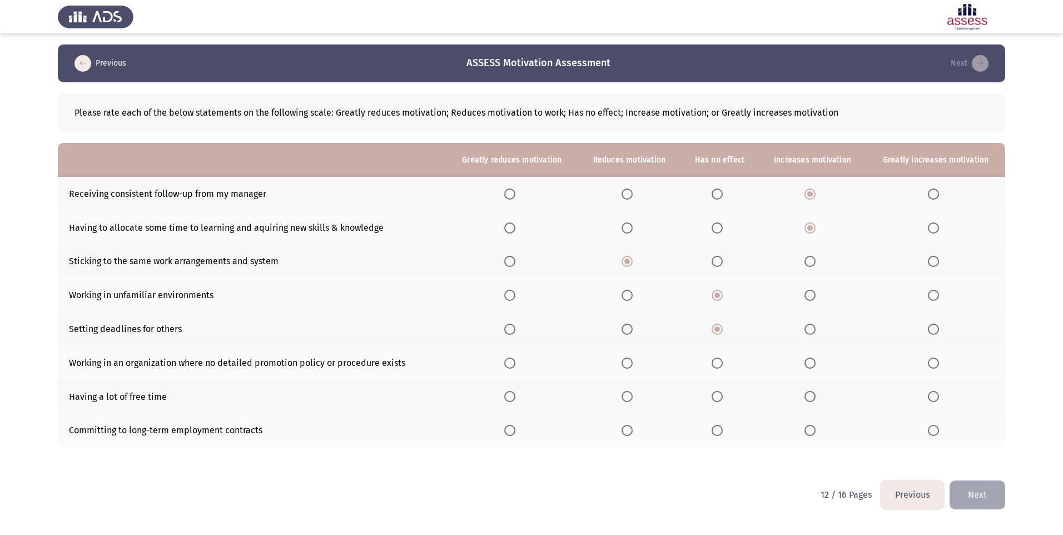
click at [515, 364] on span "Select an option" at bounding box center [509, 363] width 11 height 11
click at [515, 364] on input "Select an option" at bounding box center [509, 363] width 11 height 11
click at [721, 402] on span "Select an option" at bounding box center [717, 396] width 11 height 11
click at [721, 402] on input "Select an option" at bounding box center [717, 396] width 11 height 11
click at [719, 428] on span "Select an option" at bounding box center [717, 430] width 11 height 11
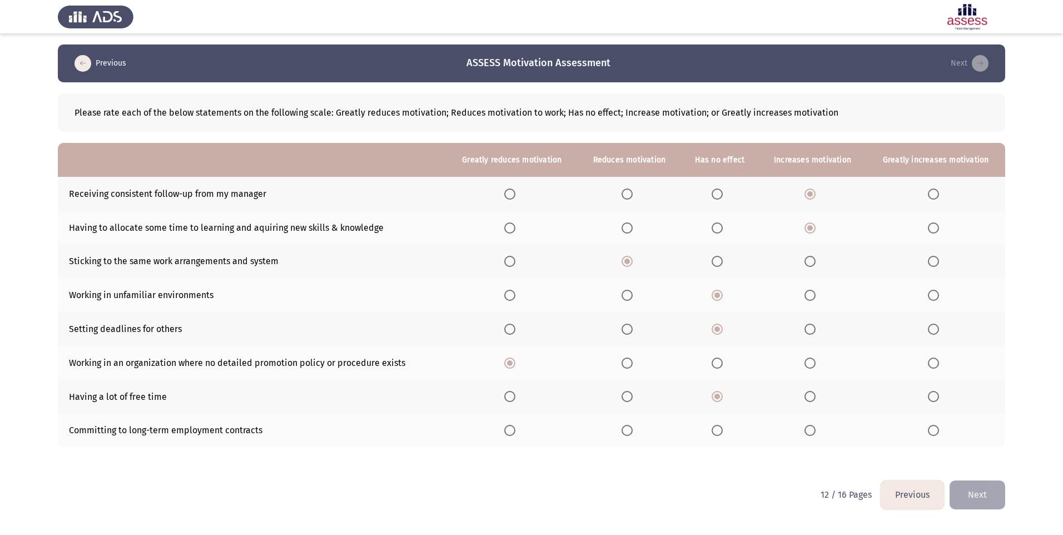
click at [719, 428] on input "Select an option" at bounding box center [717, 430] width 11 height 11
click at [985, 493] on button "Next" at bounding box center [978, 495] width 56 height 28
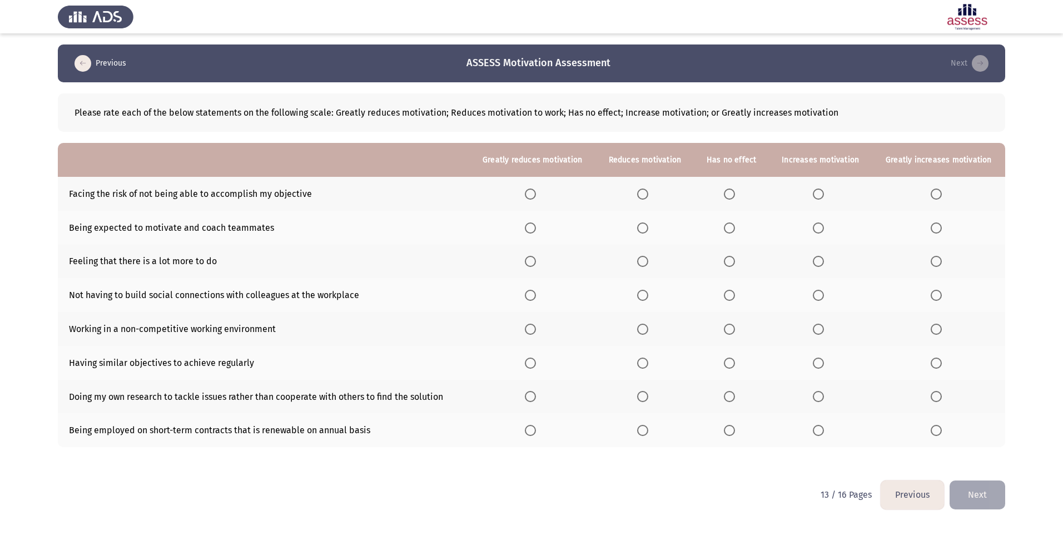
click at [731, 201] on th at bounding box center [731, 194] width 75 height 34
click at [733, 200] on th at bounding box center [731, 194] width 75 height 34
click at [733, 194] on span "Select an option" at bounding box center [729, 194] width 11 height 11
click at [733, 194] on input "Select an option" at bounding box center [729, 194] width 11 height 11
click at [732, 230] on span "Select an option" at bounding box center [729, 227] width 11 height 11
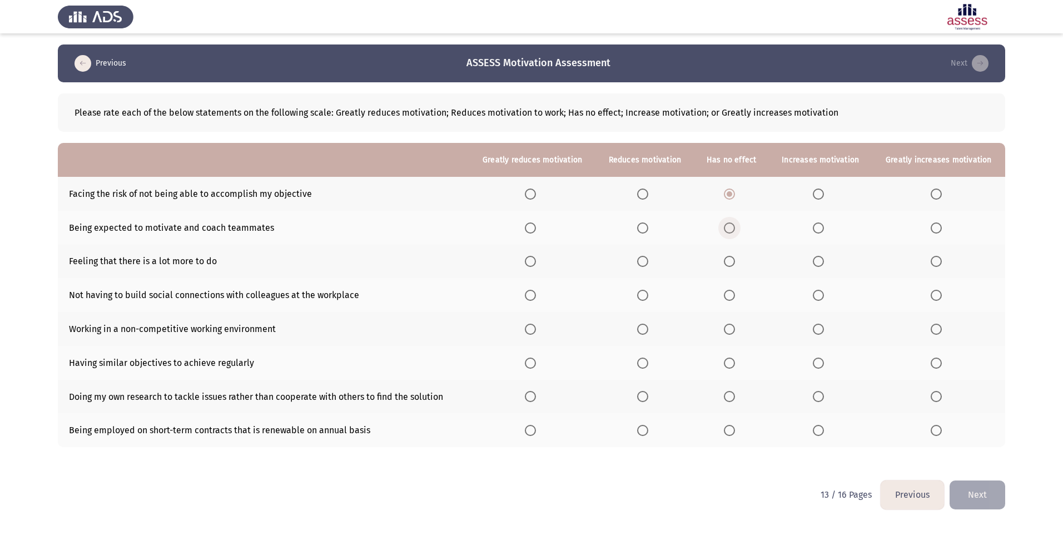
click at [732, 230] on input "Select an option" at bounding box center [729, 227] width 11 height 11
click at [735, 263] on span "Select an option" at bounding box center [729, 261] width 11 height 11
click at [735, 263] on input "Select an option" at bounding box center [729, 261] width 11 height 11
click at [646, 298] on span "Select an option" at bounding box center [642, 295] width 11 height 11
click at [646, 298] on input "Select an option" at bounding box center [642, 295] width 11 height 11
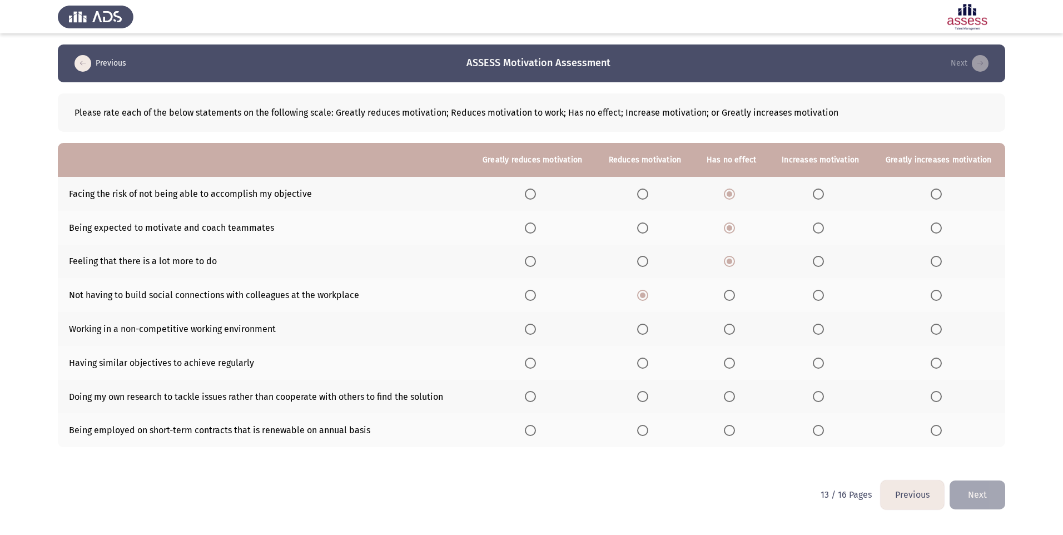
click at [643, 325] on span "Select an option" at bounding box center [642, 329] width 11 height 11
click at [643, 325] on input "Select an option" at bounding box center [642, 329] width 11 height 11
click at [653, 360] on label "Select an option" at bounding box center [645, 363] width 16 height 11
click at [648, 360] on input "Select an option" at bounding box center [642, 363] width 11 height 11
click at [648, 393] on span "Select an option" at bounding box center [642, 396] width 11 height 11
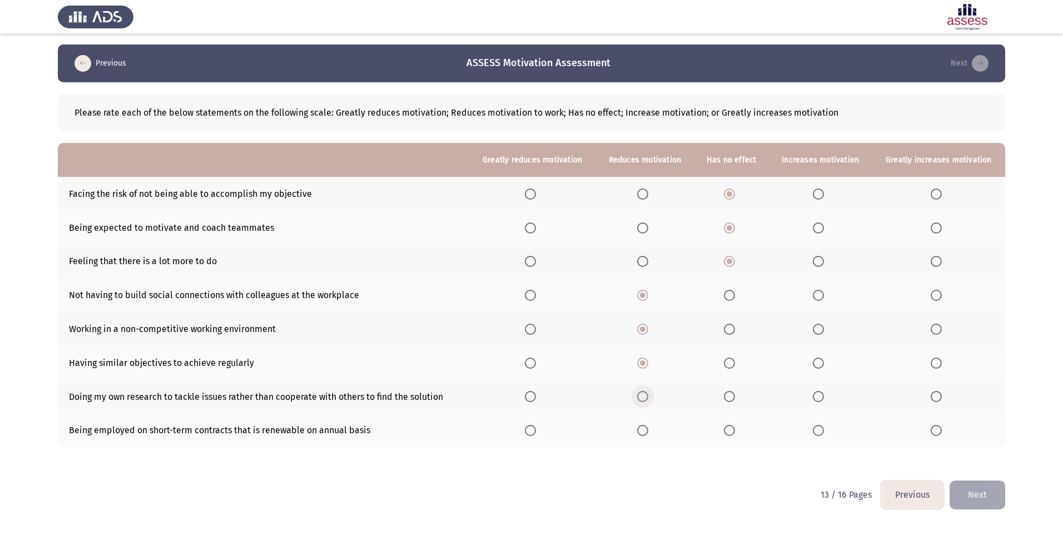
click at [648, 393] on input "Select an option" at bounding box center [642, 396] width 11 height 11
click at [739, 396] on label "Select an option" at bounding box center [732, 396] width 16 height 11
click at [735, 396] on input "Select an option" at bounding box center [729, 396] width 11 height 11
click at [648, 435] on span "Select an option" at bounding box center [642, 430] width 11 height 11
click at [648, 435] on input "Select an option" at bounding box center [642, 430] width 11 height 11
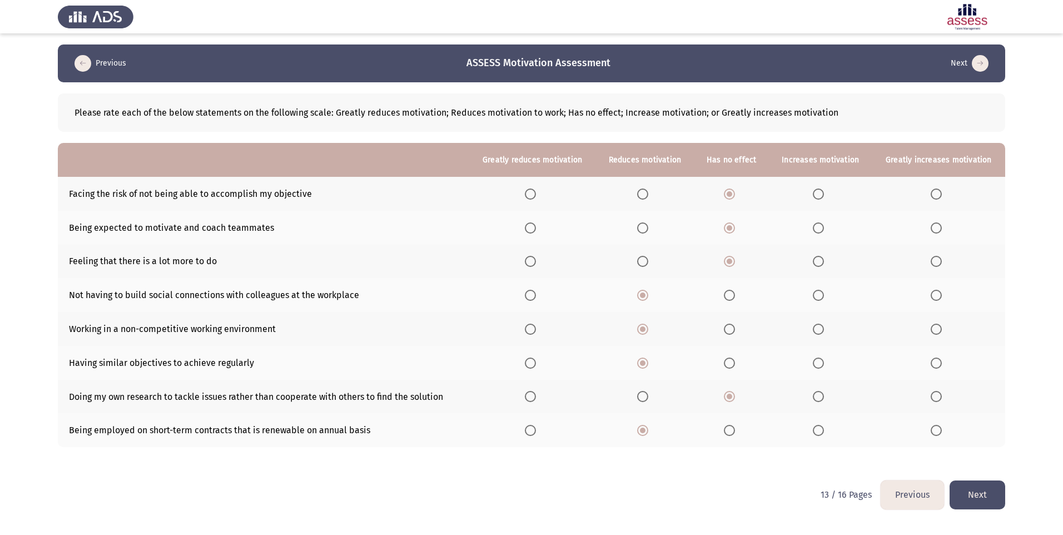
click at [969, 483] on button "Next" at bounding box center [978, 495] width 56 height 28
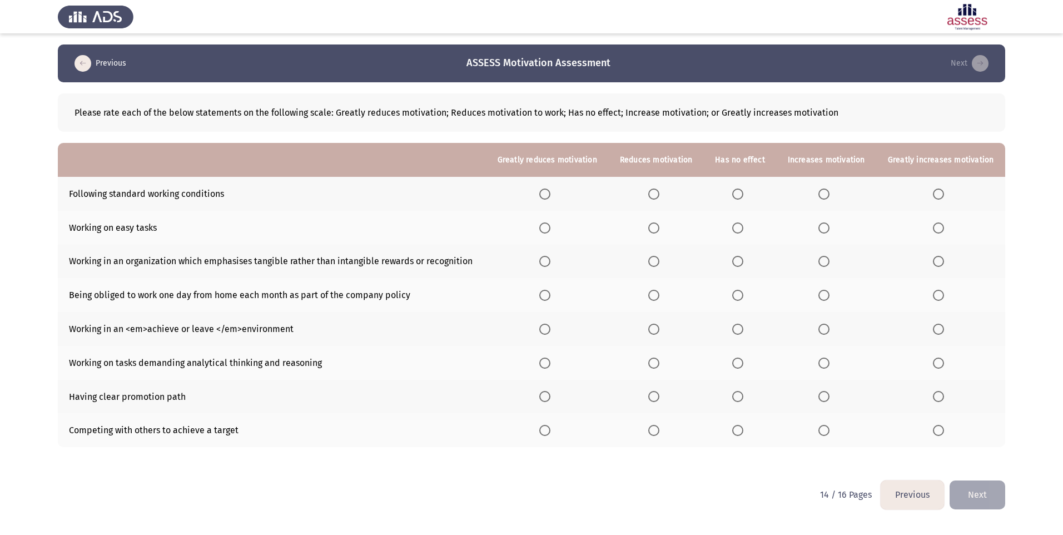
click at [736, 197] on span "Select an option" at bounding box center [737, 194] width 11 height 11
click at [736, 197] on input "Select an option" at bounding box center [737, 194] width 11 height 11
click at [737, 224] on span "Select an option" at bounding box center [737, 227] width 11 height 11
click at [737, 224] on input "Select an option" at bounding box center [737, 227] width 11 height 11
click at [825, 263] on span "Select an option" at bounding box center [824, 261] width 11 height 11
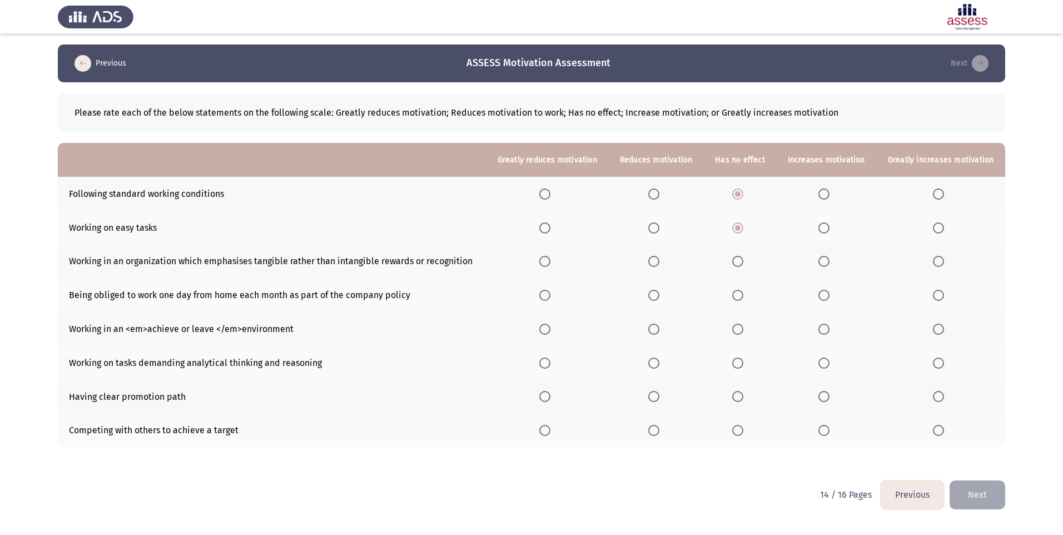
click at [825, 263] on input "Select an option" at bounding box center [824, 261] width 11 height 11
click at [828, 293] on span "Select an option" at bounding box center [824, 295] width 11 height 11
click at [828, 293] on input "Select an option" at bounding box center [824, 295] width 11 height 11
click at [660, 328] on span "Select an option" at bounding box center [653, 329] width 11 height 11
click at [660, 328] on input "Select an option" at bounding box center [653, 329] width 11 height 11
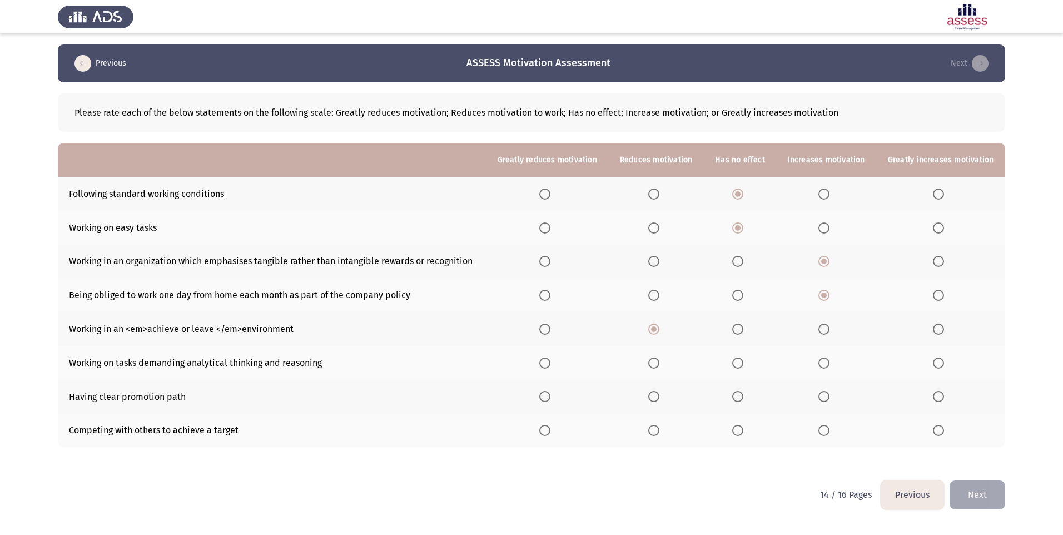
click at [735, 331] on span "Select an option" at bounding box center [737, 329] width 11 height 11
click at [735, 331] on input "Select an option" at bounding box center [737, 329] width 11 height 11
click at [821, 365] on span "Select an option" at bounding box center [824, 363] width 11 height 11
click at [821, 365] on input "Select an option" at bounding box center [824, 363] width 11 height 11
click at [942, 397] on span "Select an option" at bounding box center [938, 396] width 11 height 11
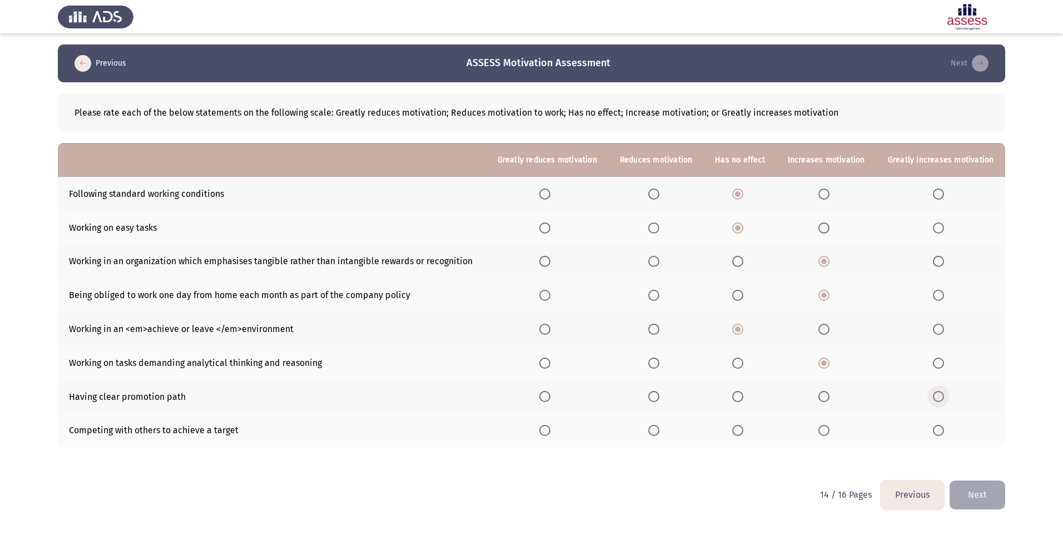
click at [942, 397] on input "Select an option" at bounding box center [938, 396] width 11 height 11
click at [744, 433] on span "Select an option" at bounding box center [737, 430] width 11 height 11
click at [744, 433] on input "Select an option" at bounding box center [737, 430] width 11 height 11
click at [975, 488] on button "Next" at bounding box center [978, 495] width 56 height 28
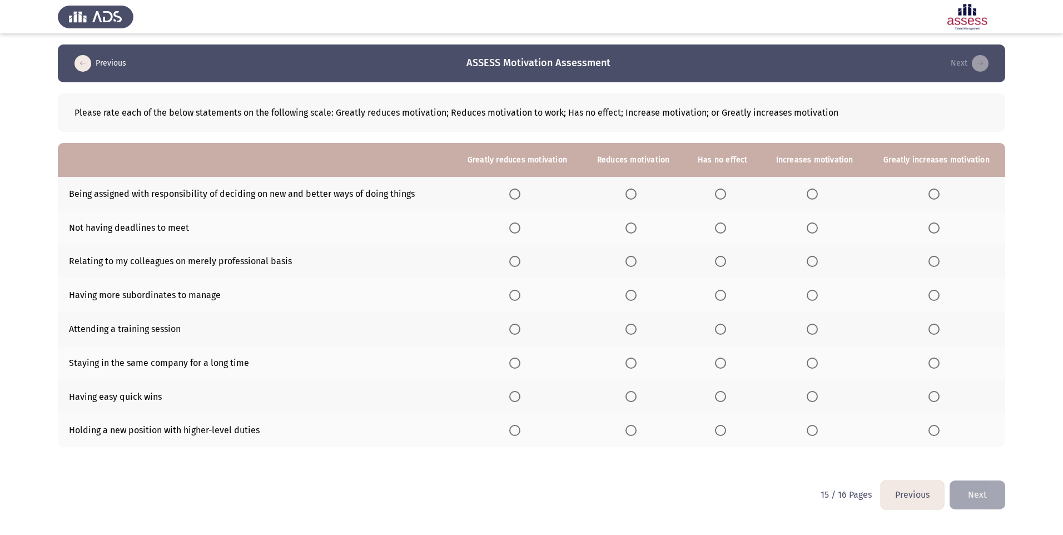
click at [800, 196] on th at bounding box center [814, 194] width 107 height 34
click at [810, 194] on th at bounding box center [814, 194] width 107 height 34
click at [819, 186] on th at bounding box center [814, 194] width 107 height 34
click at [816, 194] on span "Select an option" at bounding box center [812, 194] width 11 height 11
click at [816, 194] on input "Select an option" at bounding box center [812, 194] width 11 height 11
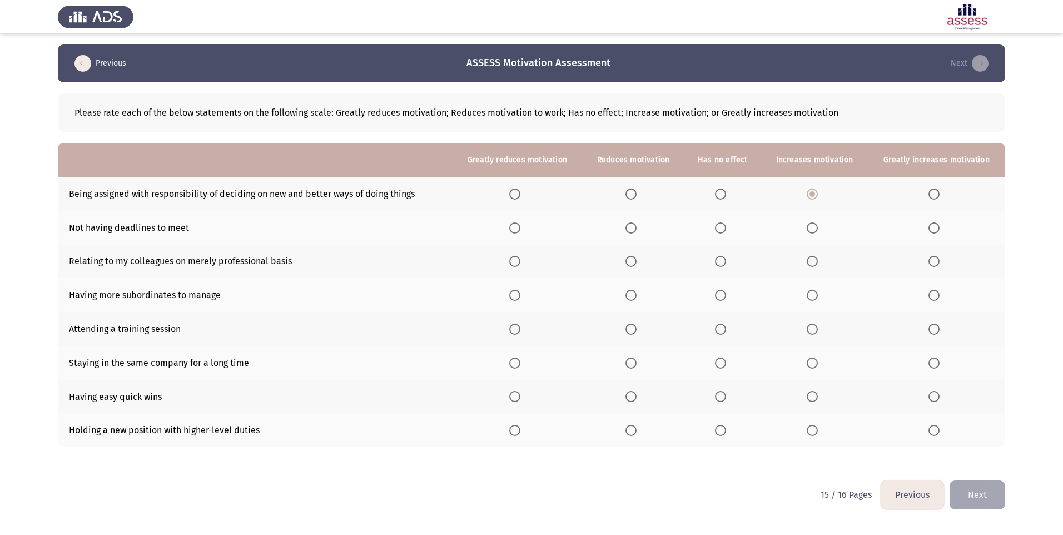
click at [726, 232] on span "Select an option" at bounding box center [720, 227] width 11 height 11
click at [726, 232] on input "Select an option" at bounding box center [720, 227] width 11 height 11
drag, startPoint x: 621, startPoint y: 234, endPoint x: 628, endPoint y: 230, distance: 8.5
click at [621, 233] on th at bounding box center [634, 228] width 102 height 34
click at [628, 229] on th at bounding box center [634, 228] width 102 height 34
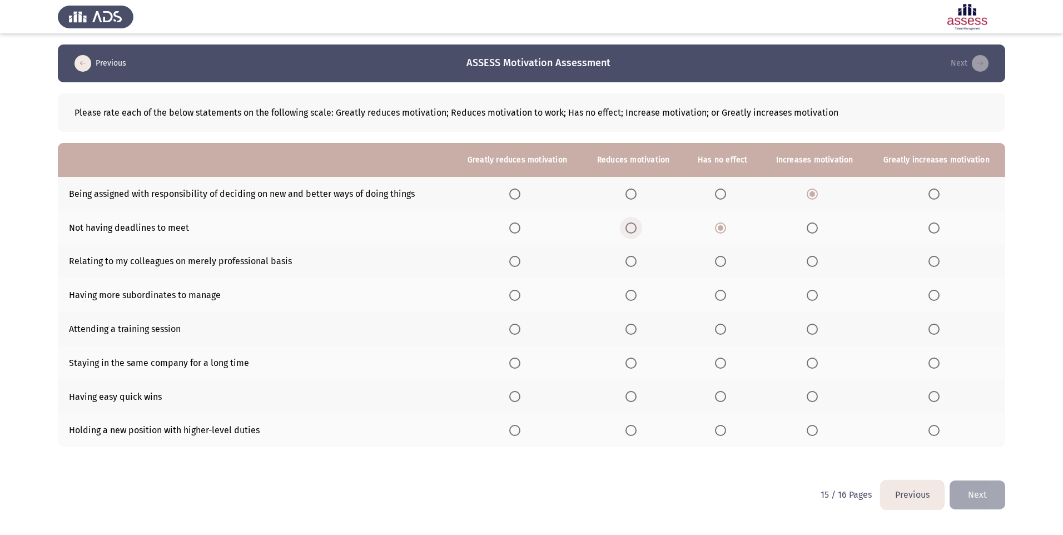
click at [631, 229] on span "Select an option" at bounding box center [631, 227] width 11 height 11
click at [631, 229] on input "Select an option" at bounding box center [631, 227] width 11 height 11
click at [641, 257] on label "Select an option" at bounding box center [634, 261] width 16 height 11
click at [637, 257] on input "Select an option" at bounding box center [631, 261] width 11 height 11
click at [725, 265] on span "Select an option" at bounding box center [720, 261] width 11 height 11
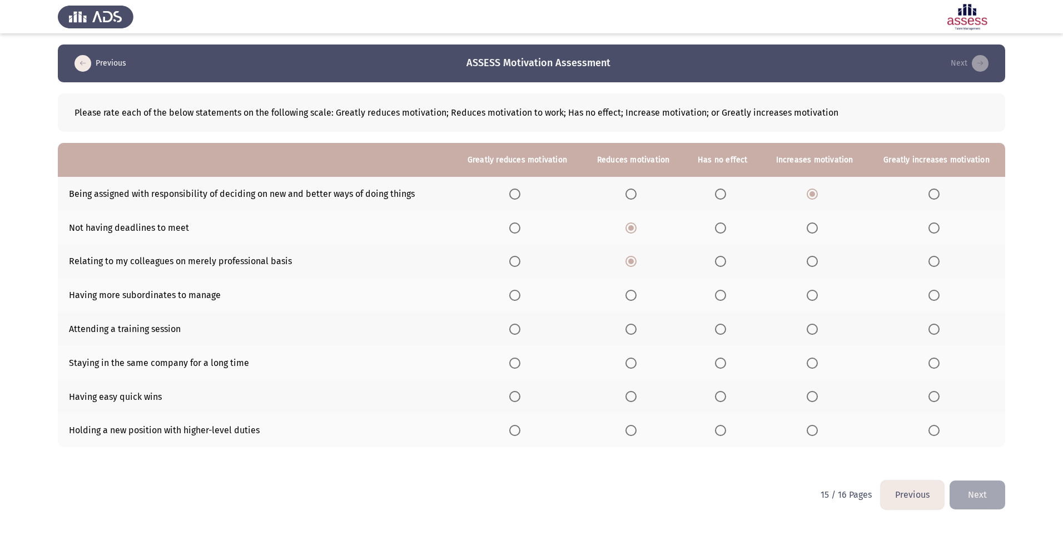
click at [725, 265] on input "Select an option" at bounding box center [720, 261] width 11 height 11
click at [724, 298] on span "Select an option" at bounding box center [720, 295] width 11 height 11
click at [724, 298] on input "Select an option" at bounding box center [720, 295] width 11 height 11
click at [810, 330] on span "Select an option" at bounding box center [812, 329] width 11 height 11
click at [810, 330] on input "Select an option" at bounding box center [812, 329] width 11 height 11
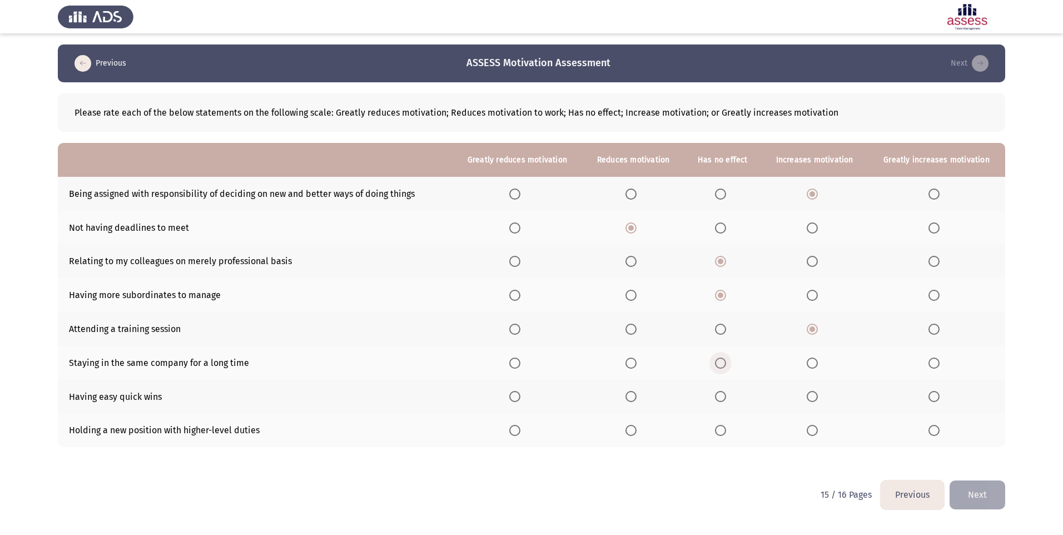
click at [725, 360] on span "Select an option" at bounding box center [720, 363] width 11 height 11
click at [725, 360] on input "Select an option" at bounding box center [720, 363] width 11 height 11
click at [719, 397] on span "Select an option" at bounding box center [720, 396] width 11 height 11
click at [719, 397] on input "Select an option" at bounding box center [720, 396] width 11 height 11
click at [812, 428] on span "Select an option" at bounding box center [812, 430] width 11 height 11
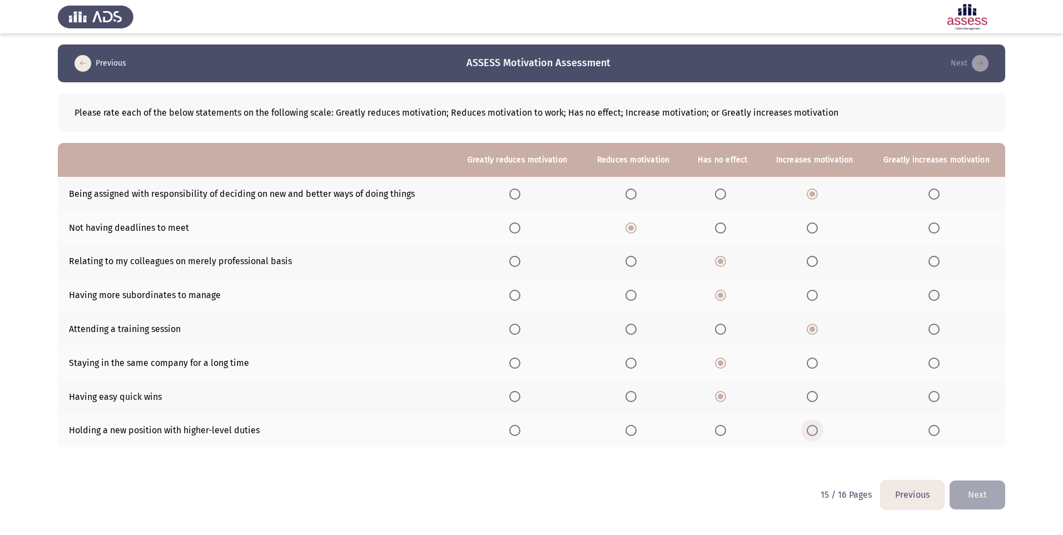
click at [812, 428] on input "Select an option" at bounding box center [812, 430] width 11 height 11
click at [961, 490] on button "Next" at bounding box center [978, 495] width 56 height 28
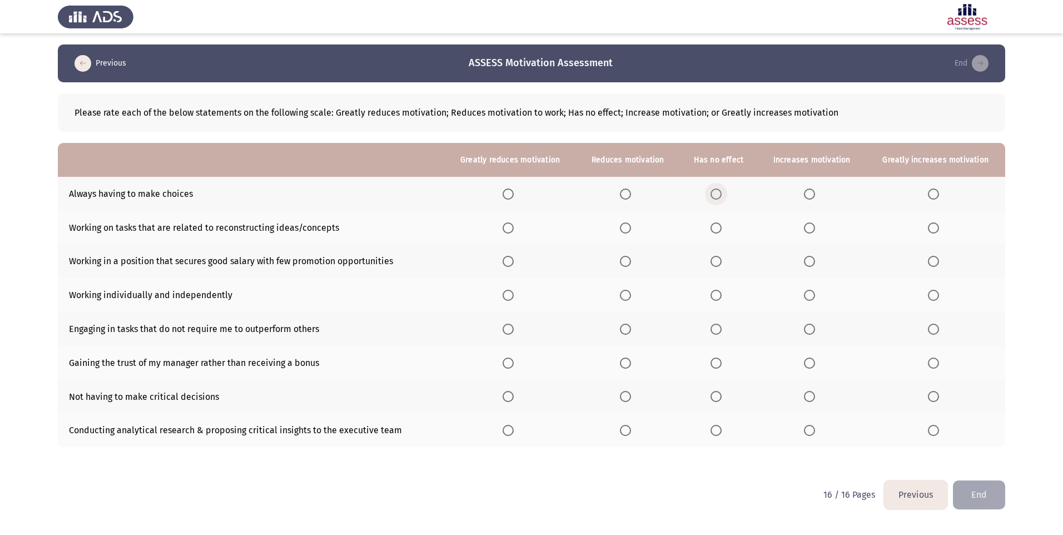
click at [719, 196] on span "Select an option" at bounding box center [716, 194] width 11 height 11
click at [719, 196] on input "Select an option" at bounding box center [716, 194] width 11 height 11
click at [804, 227] on th at bounding box center [812, 228] width 108 height 34
click at [808, 226] on span "Select an option" at bounding box center [809, 227] width 11 height 11
click at [808, 226] on input "Select an option" at bounding box center [809, 227] width 11 height 11
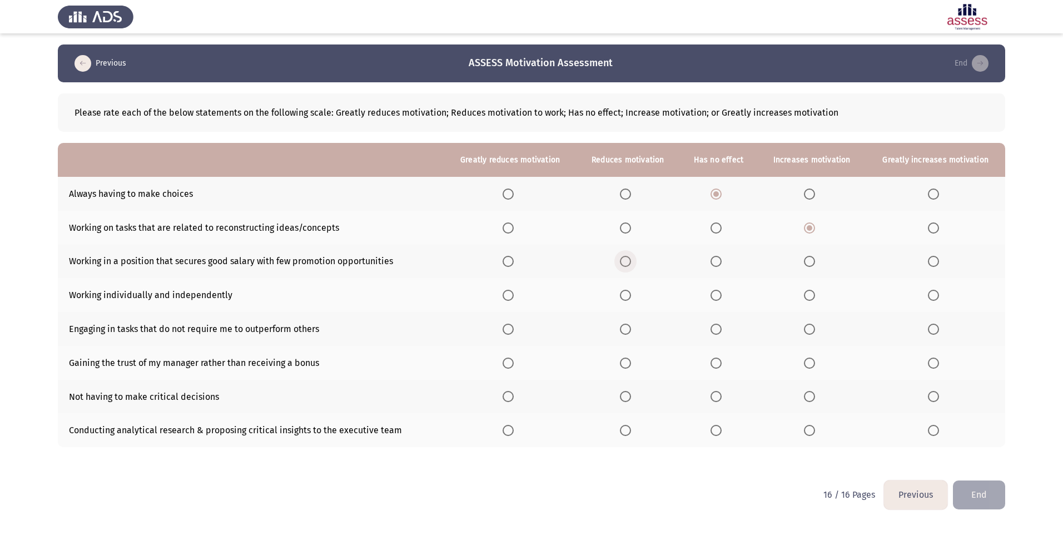
click at [631, 262] on span "Select an option" at bounding box center [625, 261] width 11 height 11
click at [631, 262] on input "Select an option" at bounding box center [625, 261] width 11 height 11
click at [720, 295] on span "Select an option" at bounding box center [716, 295] width 11 height 11
click at [720, 295] on input "Select an option" at bounding box center [716, 295] width 11 height 11
click at [722, 326] on span "Select an option" at bounding box center [716, 329] width 11 height 11
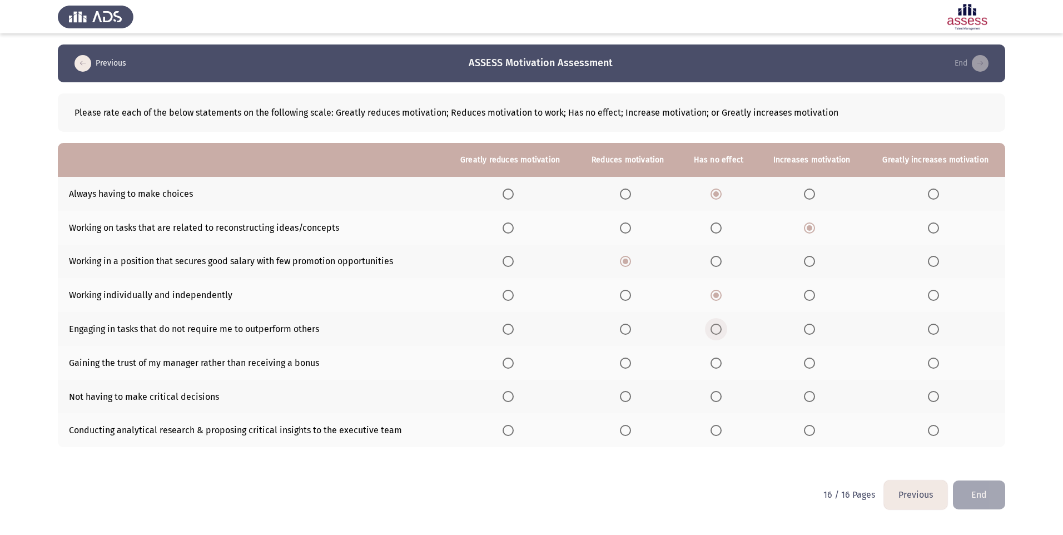
click at [722, 326] on input "Select an option" at bounding box center [716, 329] width 11 height 11
click at [721, 361] on span "Select an option" at bounding box center [716, 363] width 11 height 11
click at [721, 361] on input "Select an option" at bounding box center [716, 363] width 11 height 11
click at [633, 400] on label "Select an option" at bounding box center [628, 396] width 16 height 11
click at [631, 400] on input "Select an option" at bounding box center [625, 396] width 11 height 11
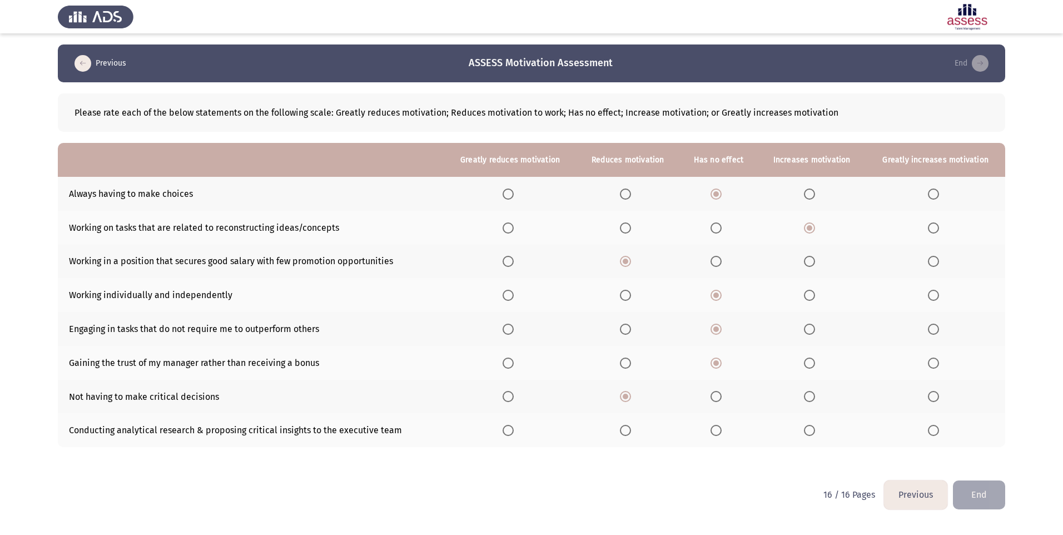
click at [718, 431] on span "Select an option" at bounding box center [716, 430] width 11 height 11
click at [718, 431] on input "Select an option" at bounding box center [716, 430] width 11 height 11
click at [988, 499] on button "End" at bounding box center [979, 495] width 52 height 28
